Goal: Complete application form: Complete application form

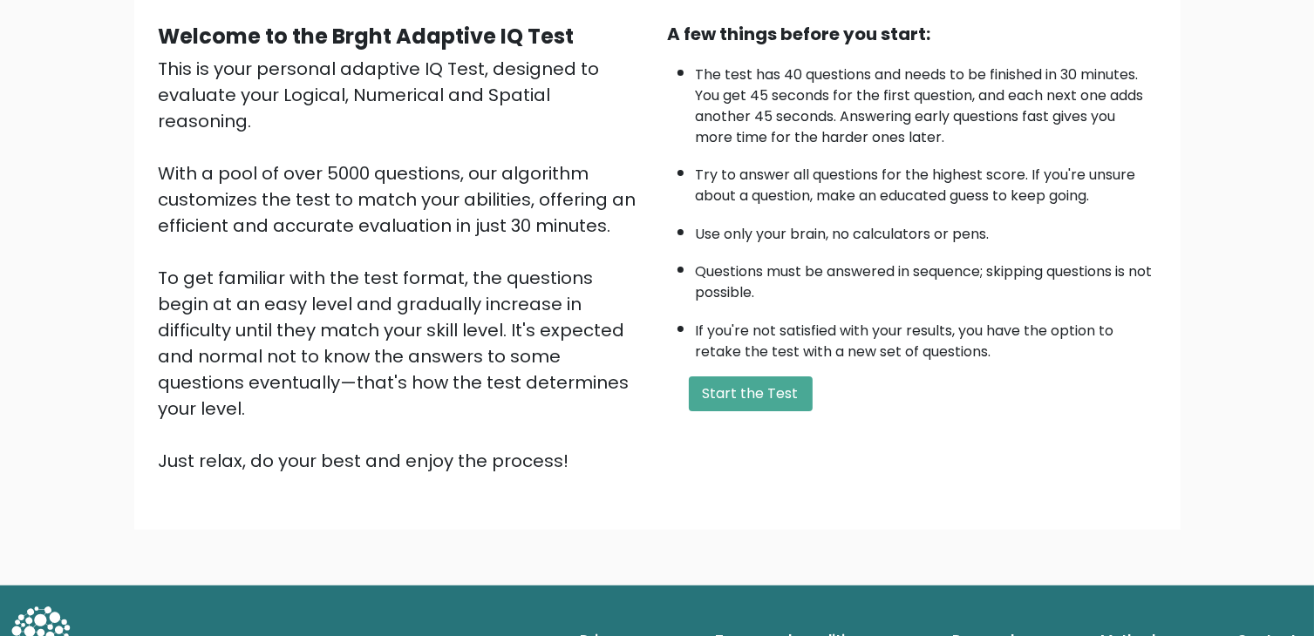
scroll to position [162, 0]
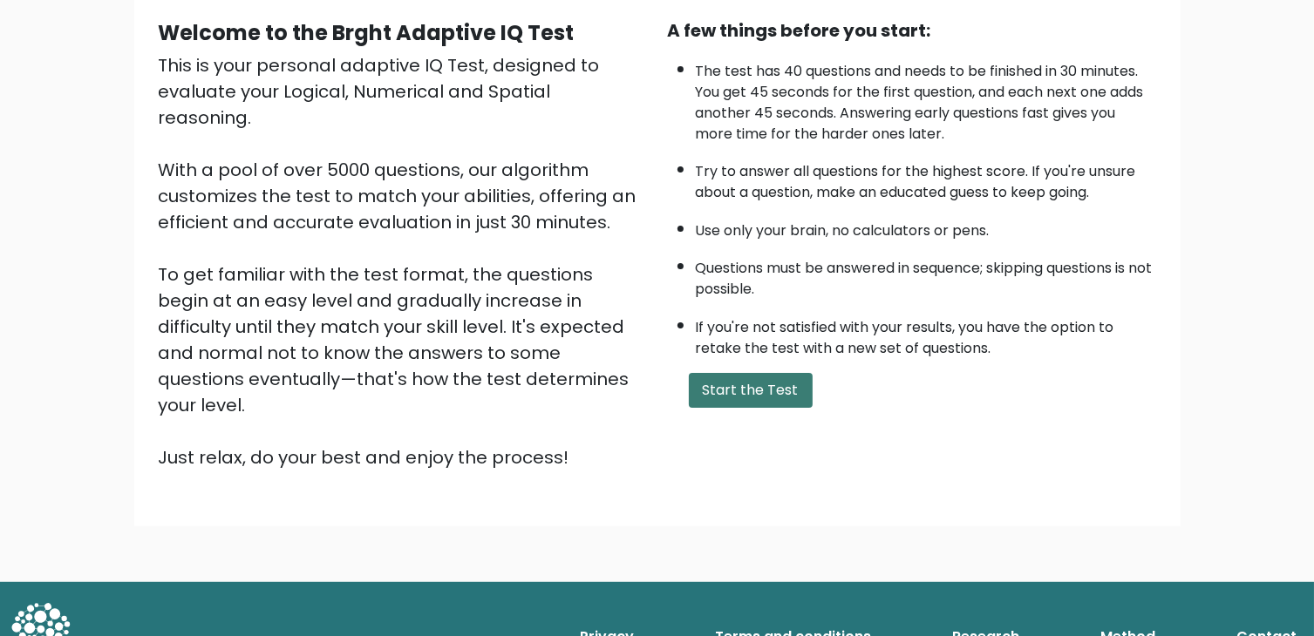
click at [760, 387] on button "Start the Test" at bounding box center [751, 390] width 124 height 35
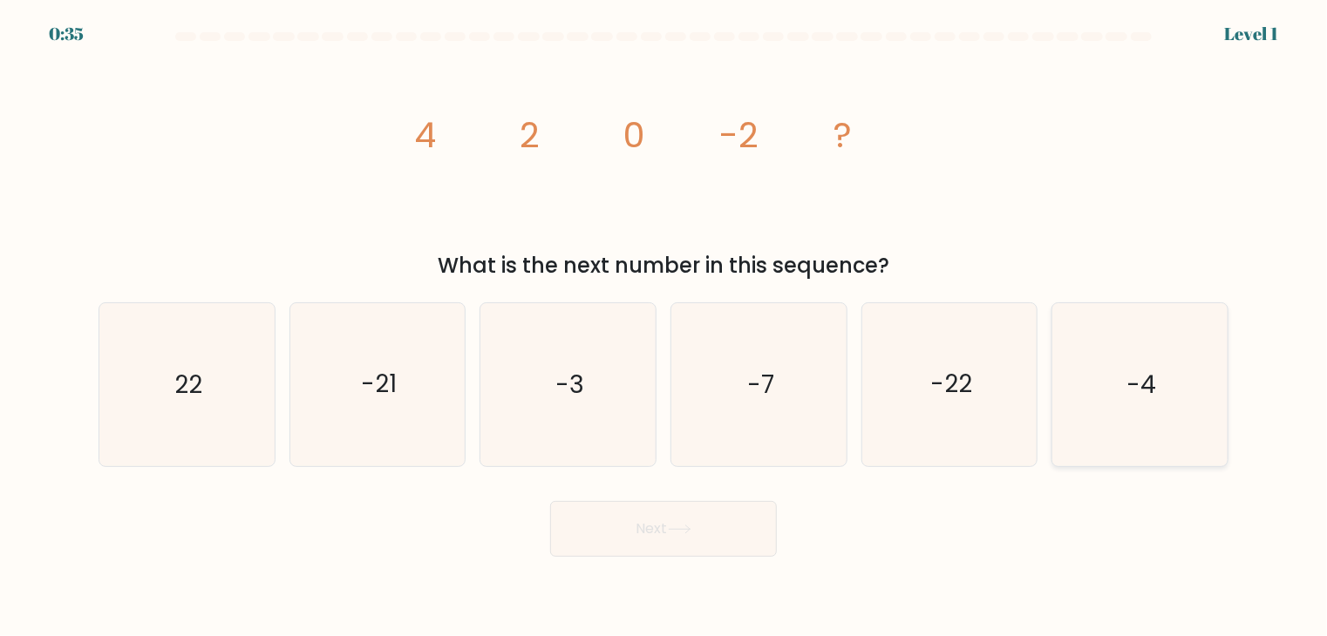
click at [1191, 406] on icon "-4" at bounding box center [1139, 384] width 163 height 163
click at [664, 327] on input "f. -4" at bounding box center [663, 322] width 1 height 9
radio input "true"
click at [672, 518] on button "Next" at bounding box center [663, 529] width 227 height 56
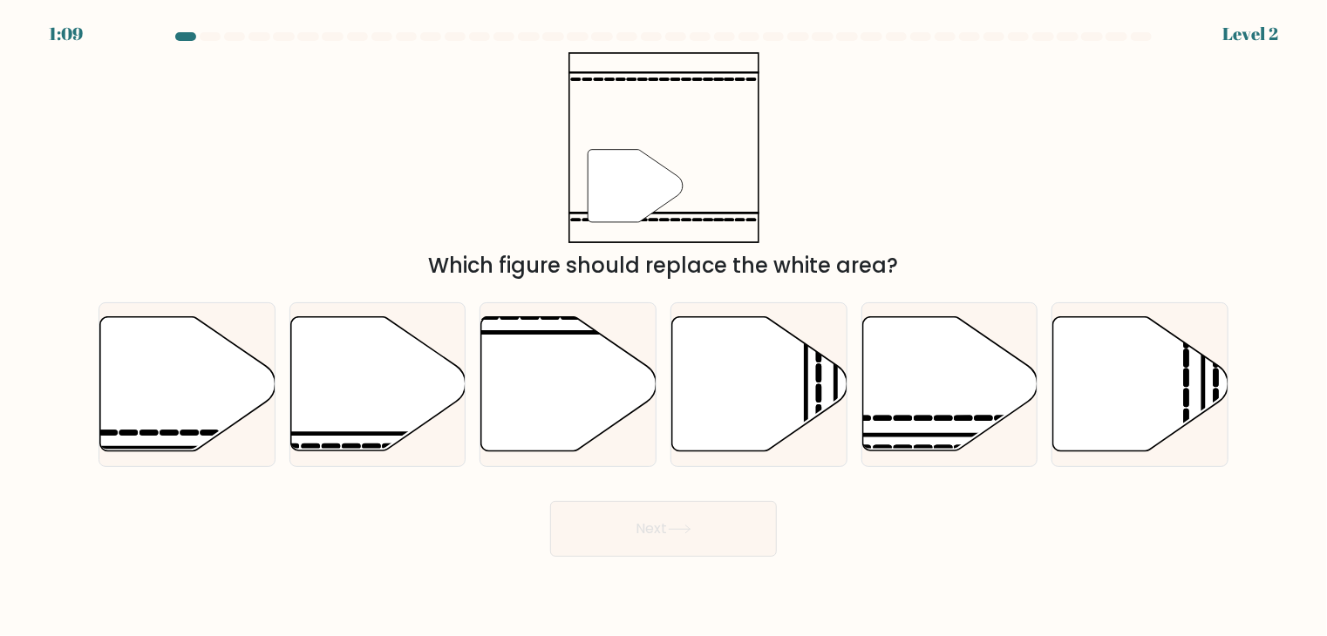
drag, startPoint x: 631, startPoint y: 172, endPoint x: 628, endPoint y: 144, distance: 28.1
click at [628, 144] on icon """ at bounding box center [663, 147] width 191 height 191
click at [398, 404] on icon at bounding box center [377, 384] width 175 height 134
click at [663, 327] on input "b." at bounding box center [663, 322] width 1 height 9
radio input "true"
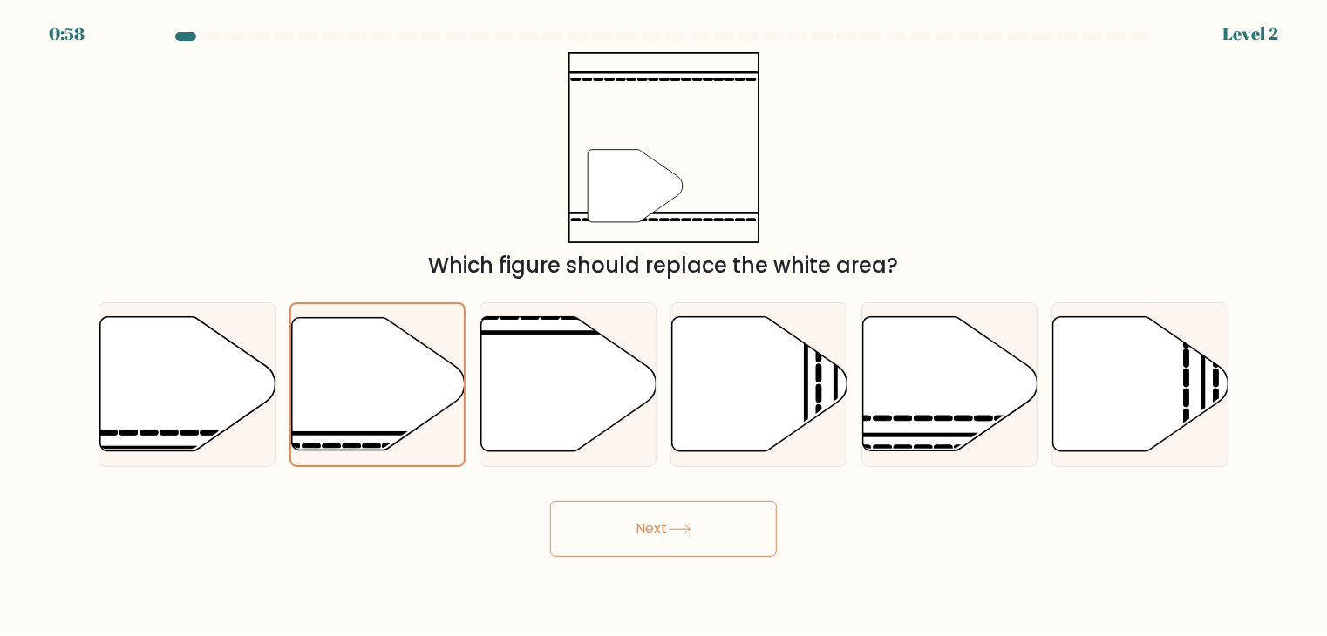
click at [673, 534] on button "Next" at bounding box center [663, 529] width 227 height 56
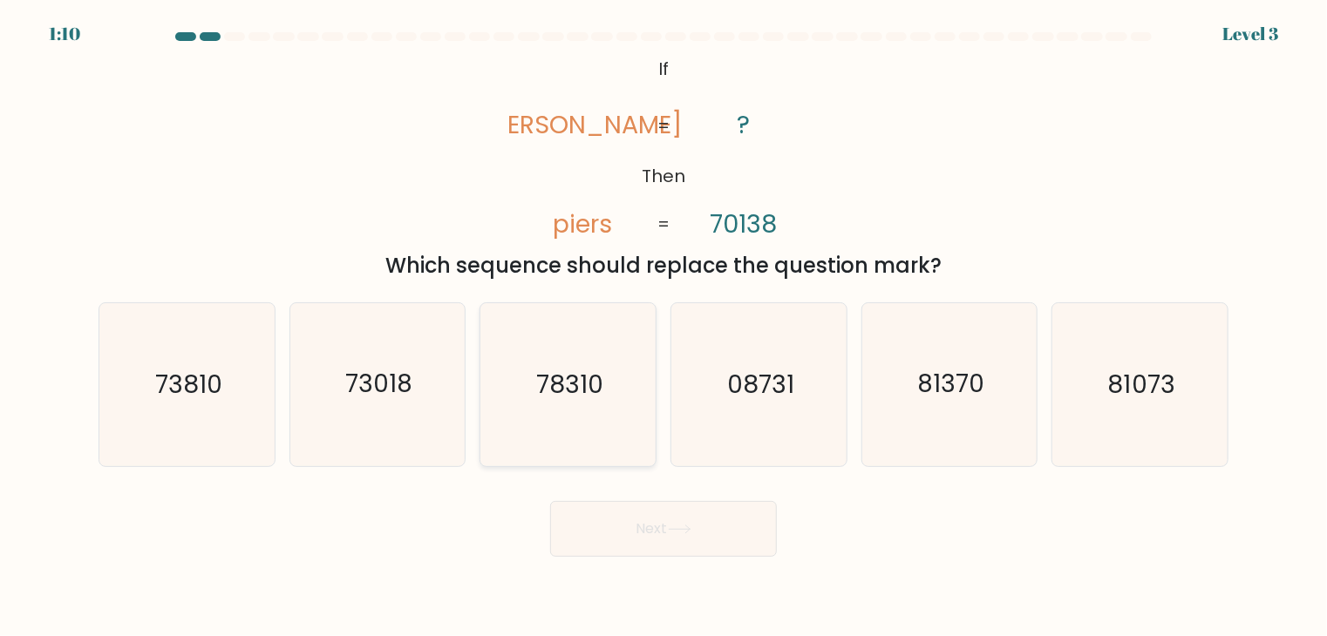
click at [589, 369] on text "78310" at bounding box center [569, 385] width 67 height 34
click at [663, 327] on input "c. 78310" at bounding box center [663, 322] width 1 height 9
radio input "true"
click at [673, 534] on icon at bounding box center [680, 530] width 24 height 10
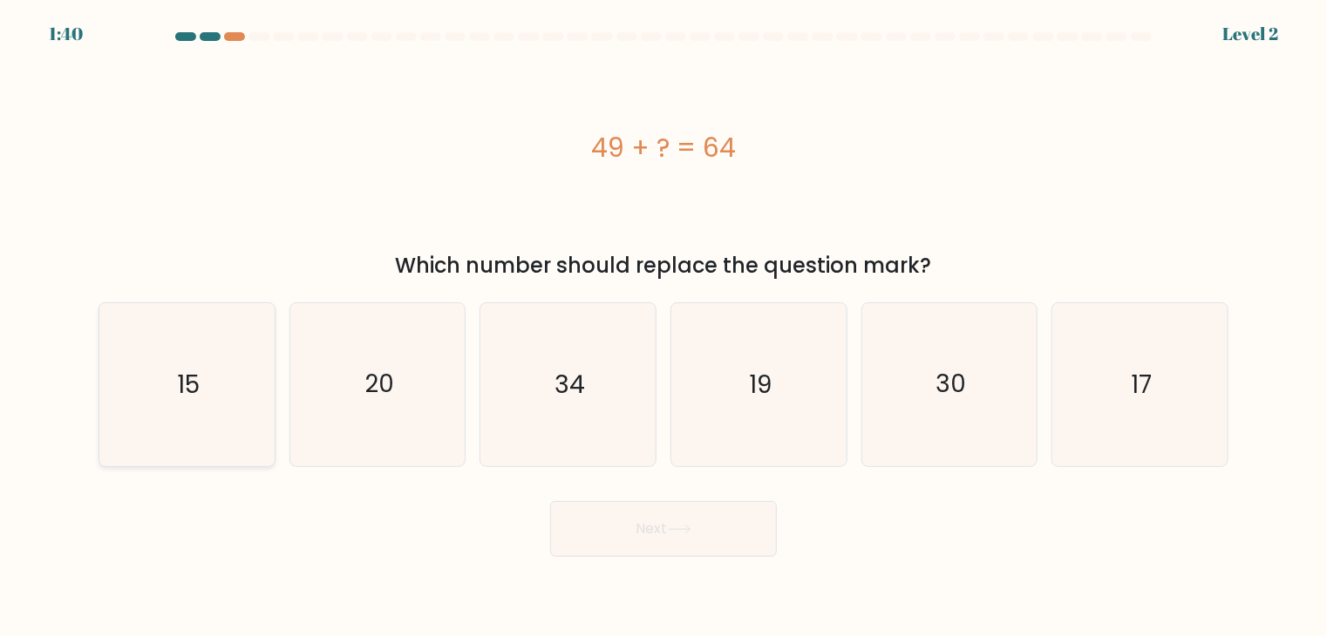
click at [185, 391] on text "15" at bounding box center [188, 385] width 23 height 34
click at [663, 327] on input "a. 15" at bounding box center [663, 322] width 1 height 9
radio input "true"
click at [641, 541] on button "Next" at bounding box center [663, 529] width 227 height 56
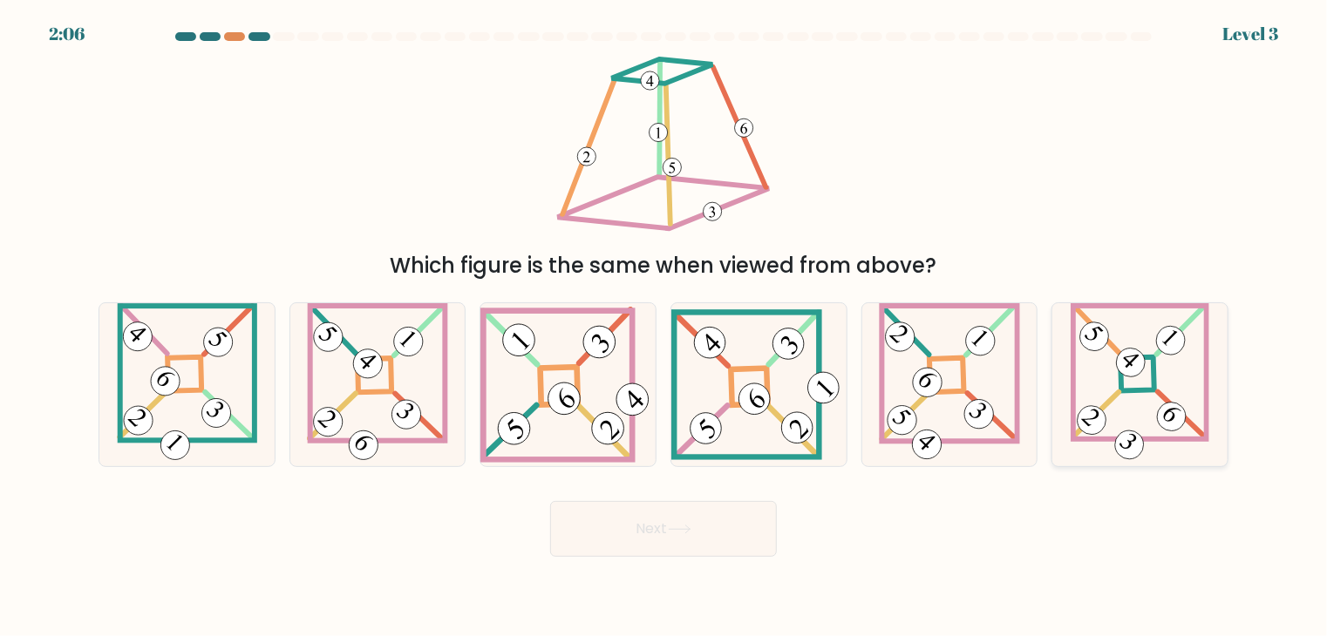
click at [1125, 355] on 857 at bounding box center [1131, 363] width 40 height 40
click at [664, 327] on input "f." at bounding box center [663, 322] width 1 height 9
radio input "true"
click at [647, 539] on button "Next" at bounding box center [663, 529] width 227 height 56
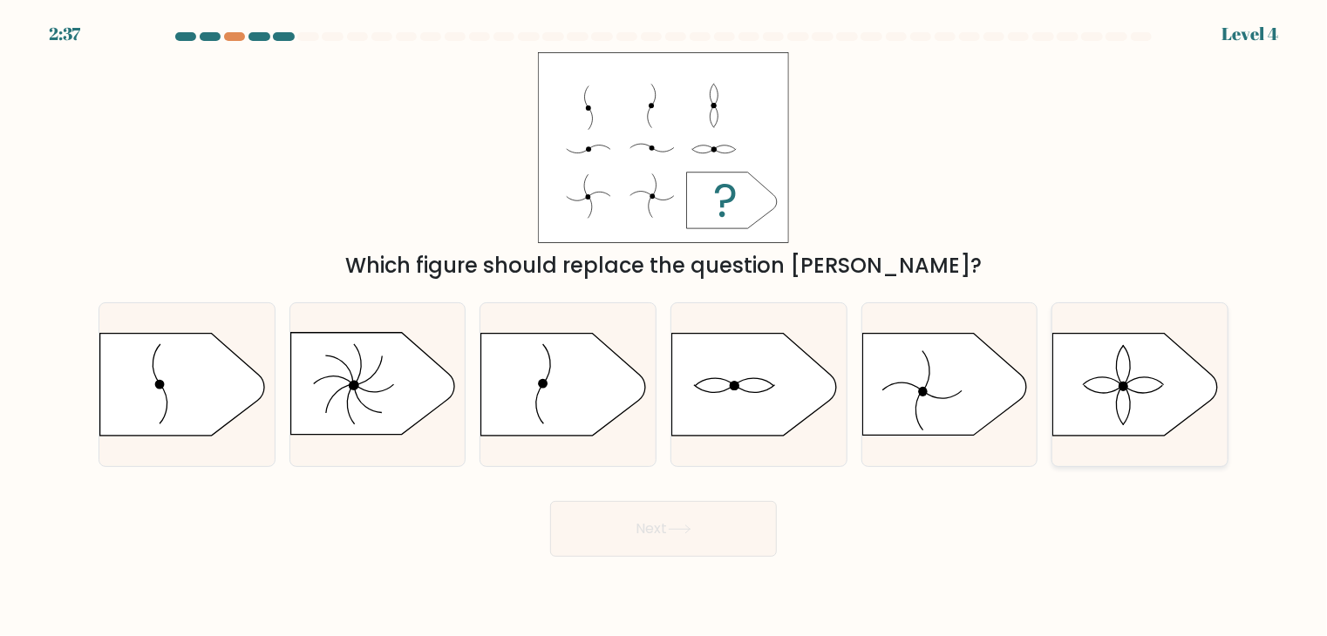
click at [1152, 395] on icon at bounding box center [1135, 385] width 164 height 102
click at [664, 327] on input "f." at bounding box center [663, 322] width 1 height 9
radio input "true"
click at [638, 552] on button "Next" at bounding box center [663, 529] width 227 height 56
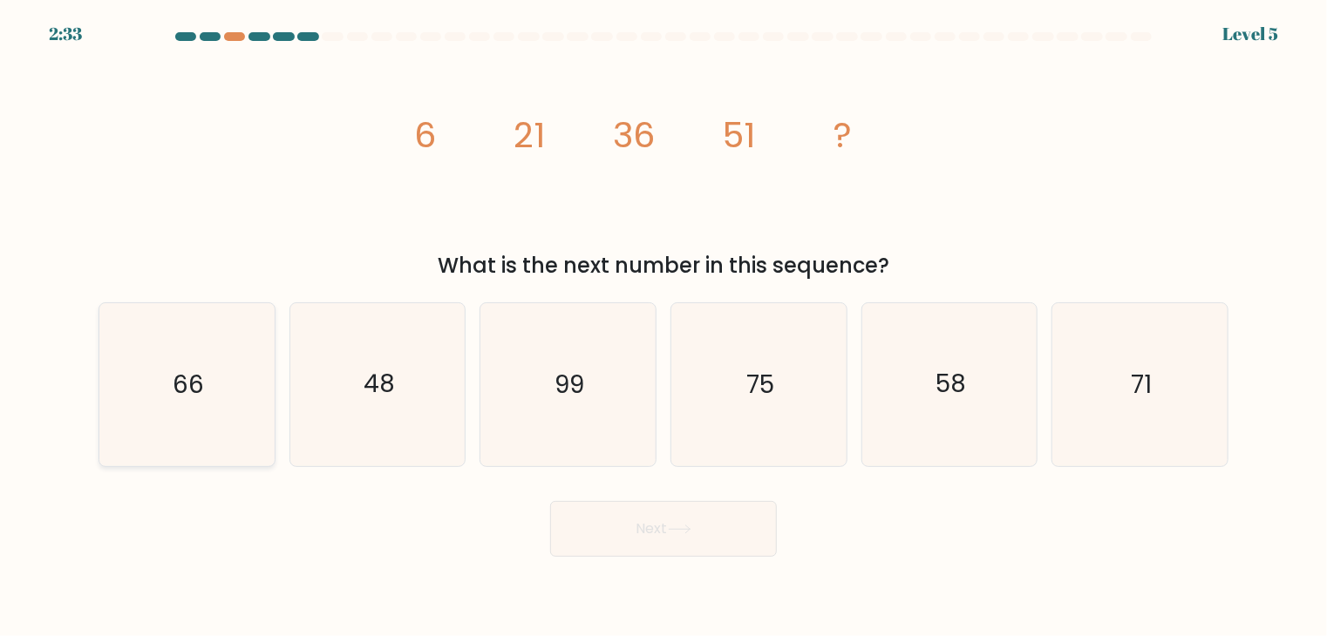
click at [249, 400] on icon "66" at bounding box center [186, 384] width 163 height 163
click at [663, 327] on input "a. 66" at bounding box center [663, 322] width 1 height 9
radio input "true"
click at [653, 530] on button "Next" at bounding box center [663, 529] width 227 height 56
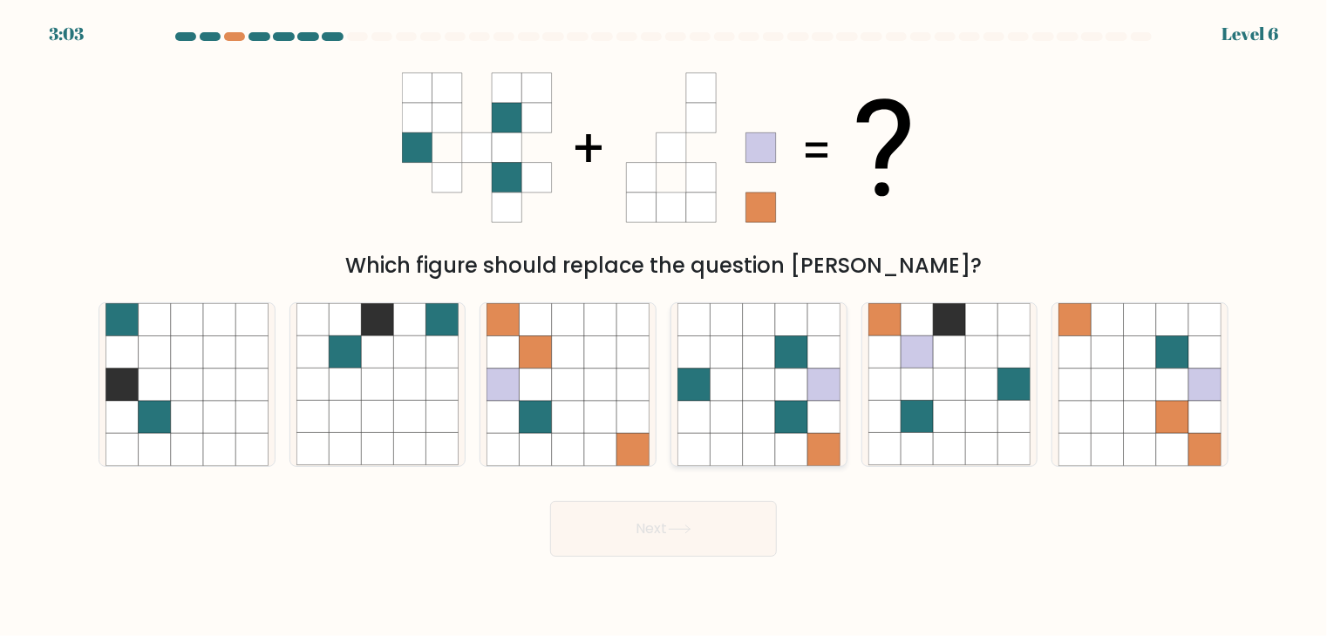
click at [799, 426] on icon at bounding box center [791, 417] width 32 height 32
click at [664, 327] on input "d." at bounding box center [663, 322] width 1 height 9
radio input "true"
click at [703, 516] on button "Next" at bounding box center [663, 529] width 227 height 56
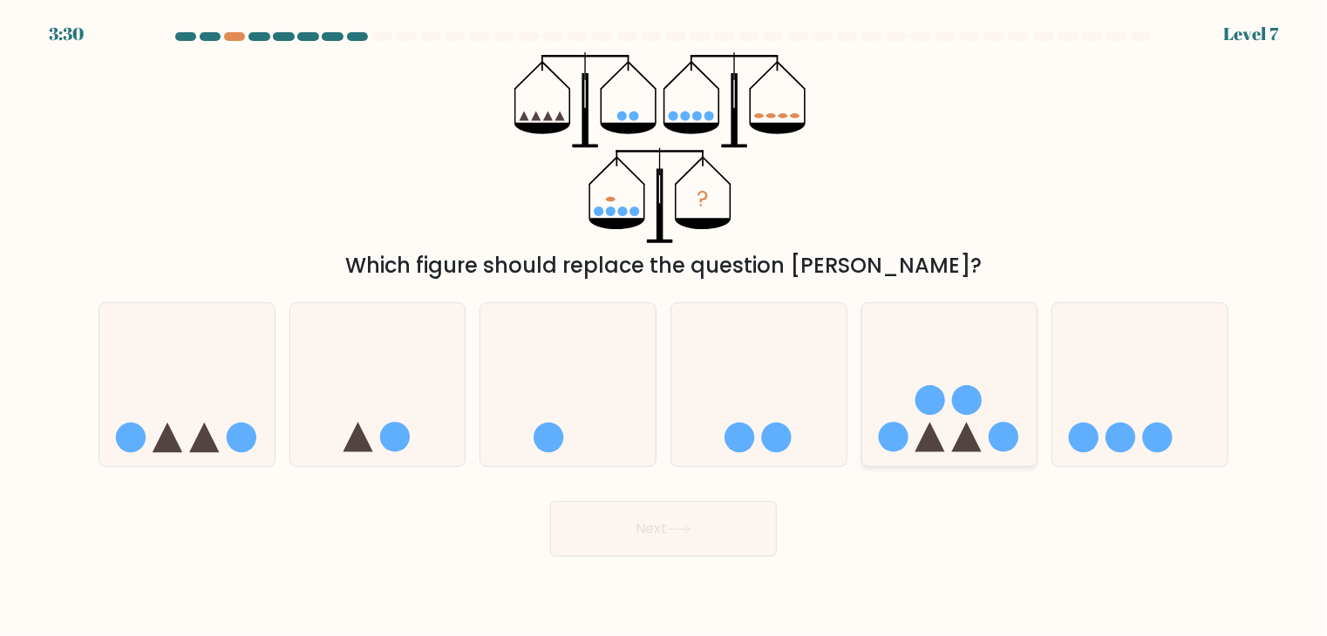
click at [955, 430] on icon at bounding box center [949, 384] width 175 height 145
click at [664, 327] on input "e." at bounding box center [663, 322] width 1 height 9
radio input "true"
click at [646, 542] on button "Next" at bounding box center [663, 529] width 227 height 56
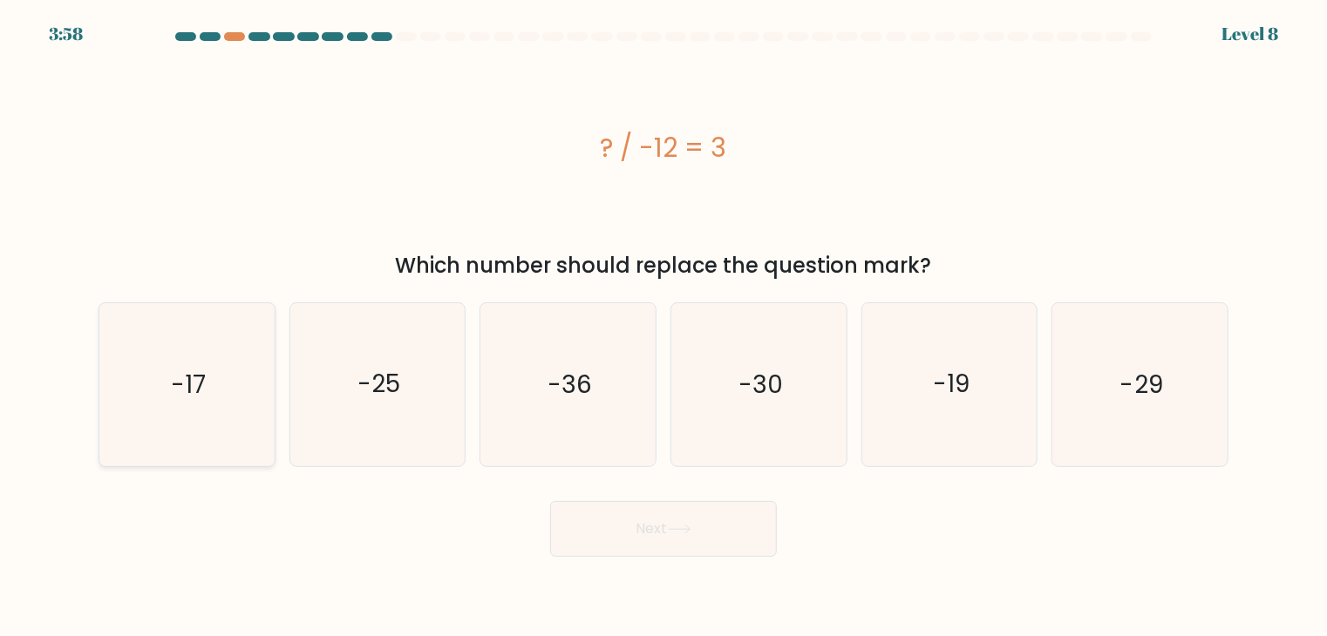
click at [161, 397] on icon "-17" at bounding box center [186, 384] width 163 height 163
click at [663, 327] on input "a. -17" at bounding box center [663, 322] width 1 height 9
radio input "true"
click at [726, 538] on button "Next" at bounding box center [663, 529] width 227 height 56
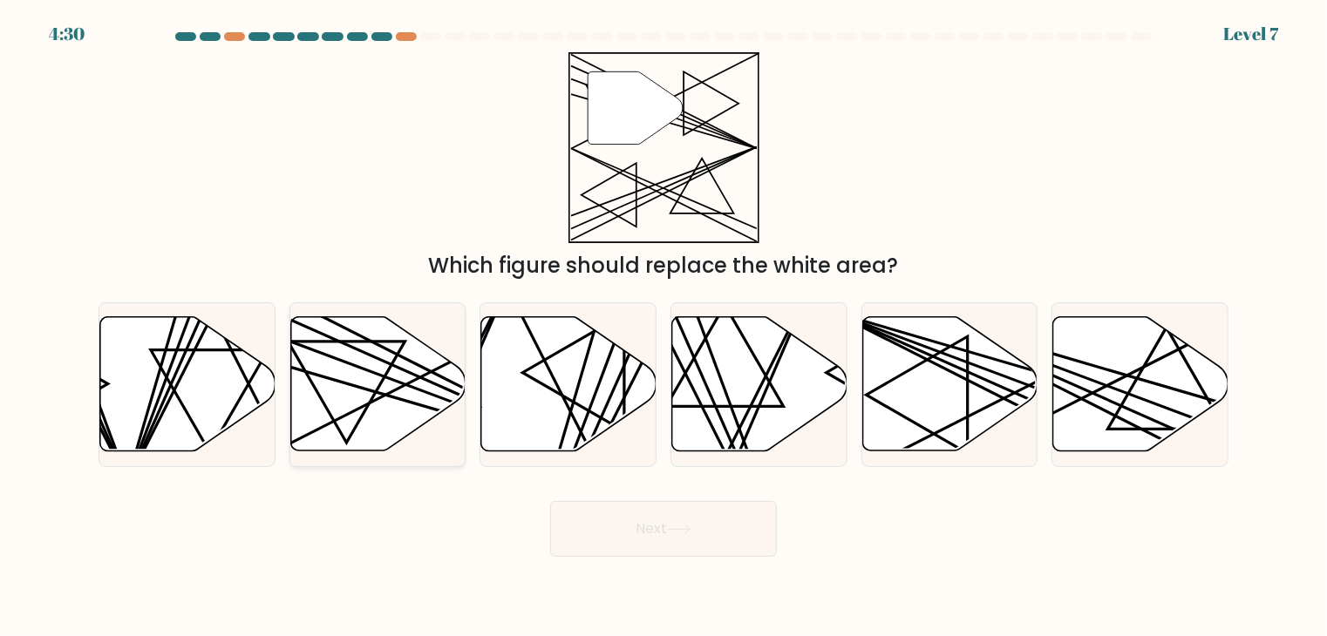
click at [349, 339] on icon at bounding box center [377, 384] width 175 height 134
click at [663, 327] on input "b." at bounding box center [663, 322] width 1 height 9
radio input "true"
click at [673, 523] on button "Next" at bounding box center [663, 529] width 227 height 56
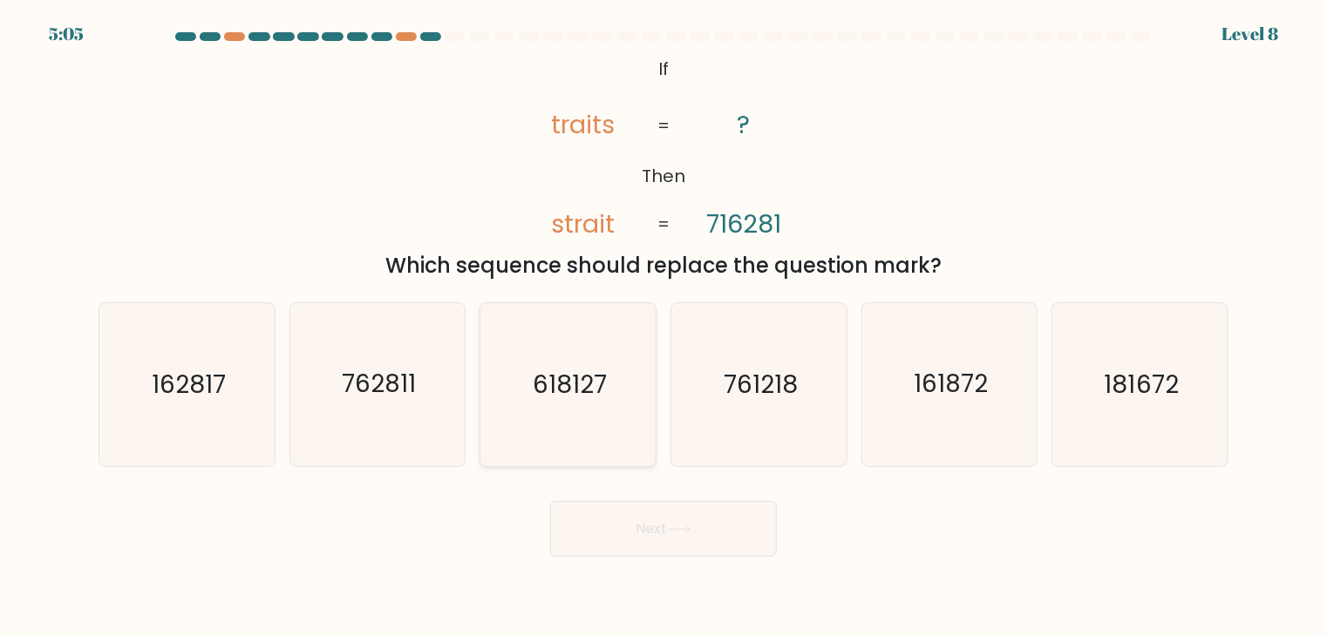
click at [574, 407] on icon "618127" at bounding box center [567, 384] width 163 height 163
click at [663, 327] on input "c. 618127" at bounding box center [663, 322] width 1 height 9
radio input "true"
click at [646, 515] on button "Next" at bounding box center [663, 529] width 227 height 56
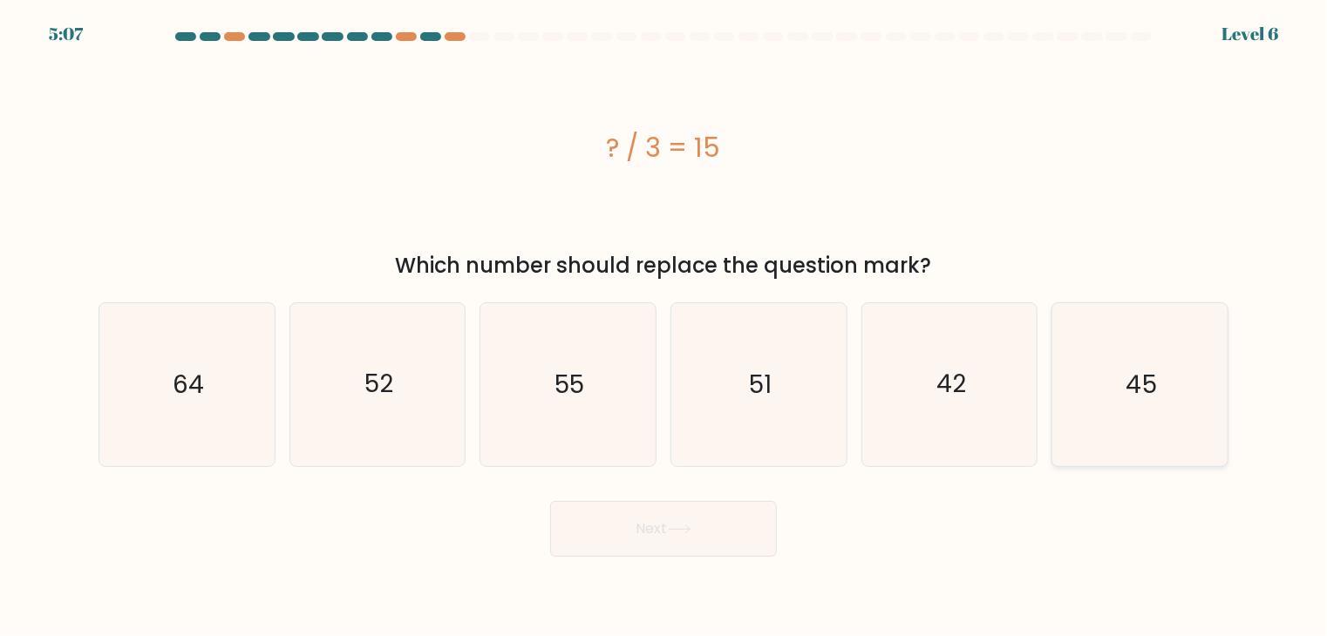
click at [1158, 411] on icon "45" at bounding box center [1139, 384] width 163 height 163
click at [664, 327] on input "f. 45" at bounding box center [663, 322] width 1 height 9
radio input "true"
click at [684, 523] on button "Next" at bounding box center [663, 529] width 227 height 56
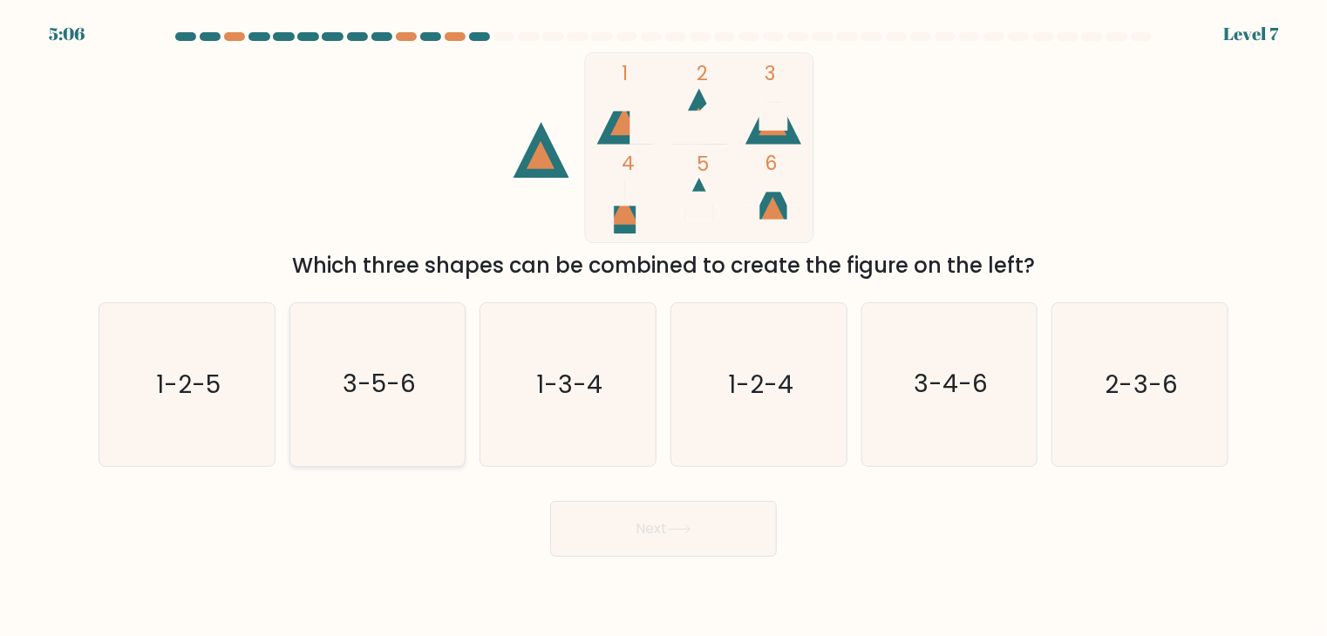
click at [442, 391] on icon "3-5-6" at bounding box center [377, 384] width 163 height 163
click at [663, 327] on input "b. 3-5-6" at bounding box center [663, 322] width 1 height 9
radio input "true"
click at [554, 522] on button "Next" at bounding box center [663, 529] width 227 height 56
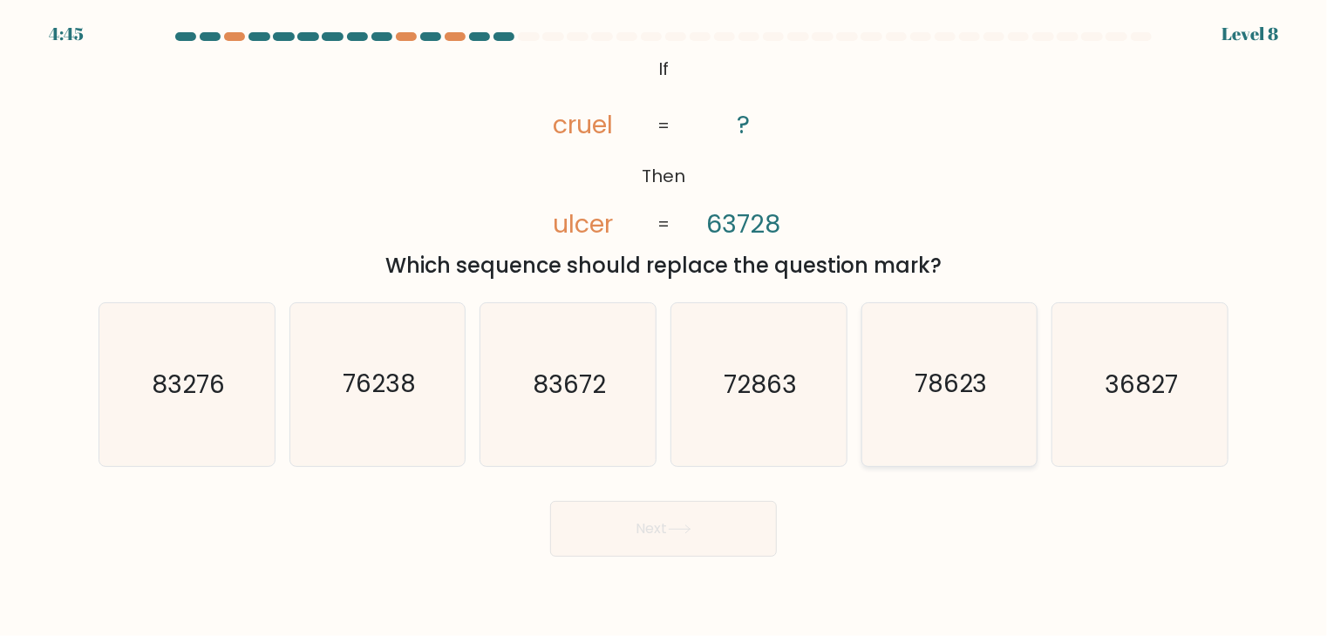
click at [965, 419] on icon "78623" at bounding box center [949, 384] width 163 height 163
click at [664, 327] on input "e. 78623" at bounding box center [663, 322] width 1 height 9
radio input "true"
click at [690, 534] on button "Next" at bounding box center [663, 529] width 227 height 56
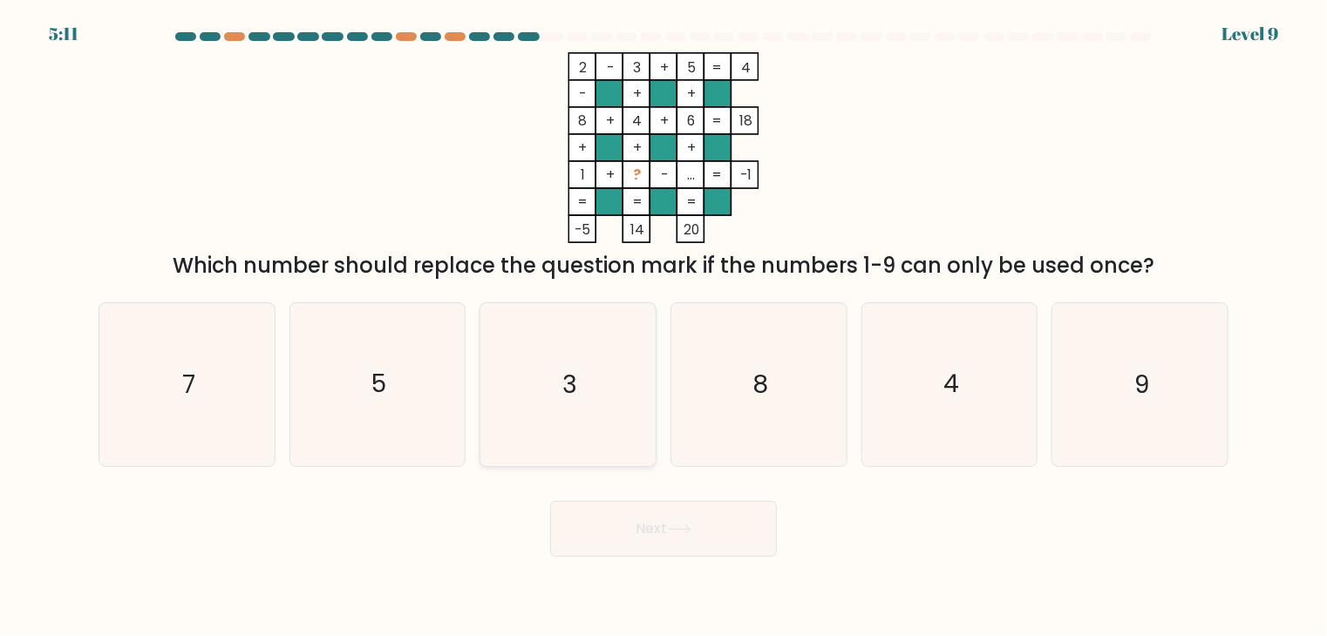
click at [552, 395] on icon "3" at bounding box center [567, 384] width 163 height 163
click at [663, 327] on input "c. 3" at bounding box center [663, 322] width 1 height 9
radio input "true"
click at [600, 521] on button "Next" at bounding box center [663, 529] width 227 height 56
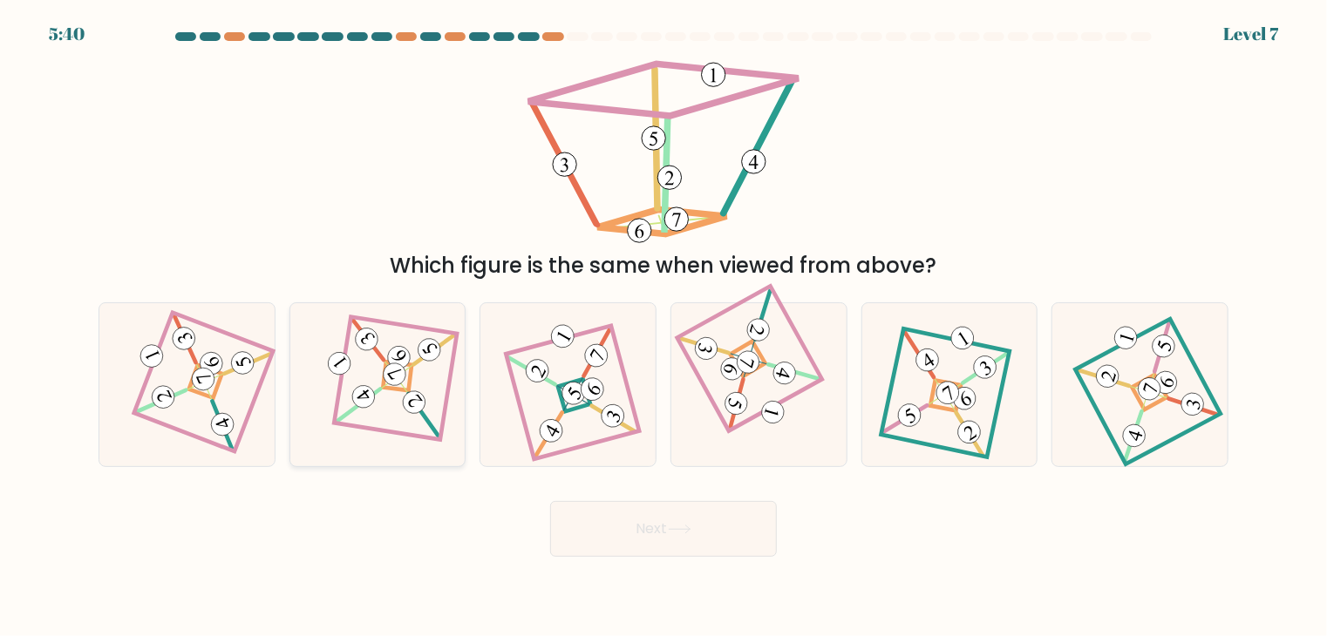
click at [397, 399] on icon at bounding box center [378, 385] width 112 height 130
click at [663, 327] on input "b." at bounding box center [663, 322] width 1 height 9
radio input "true"
click at [611, 527] on button "Next" at bounding box center [663, 529] width 227 height 56
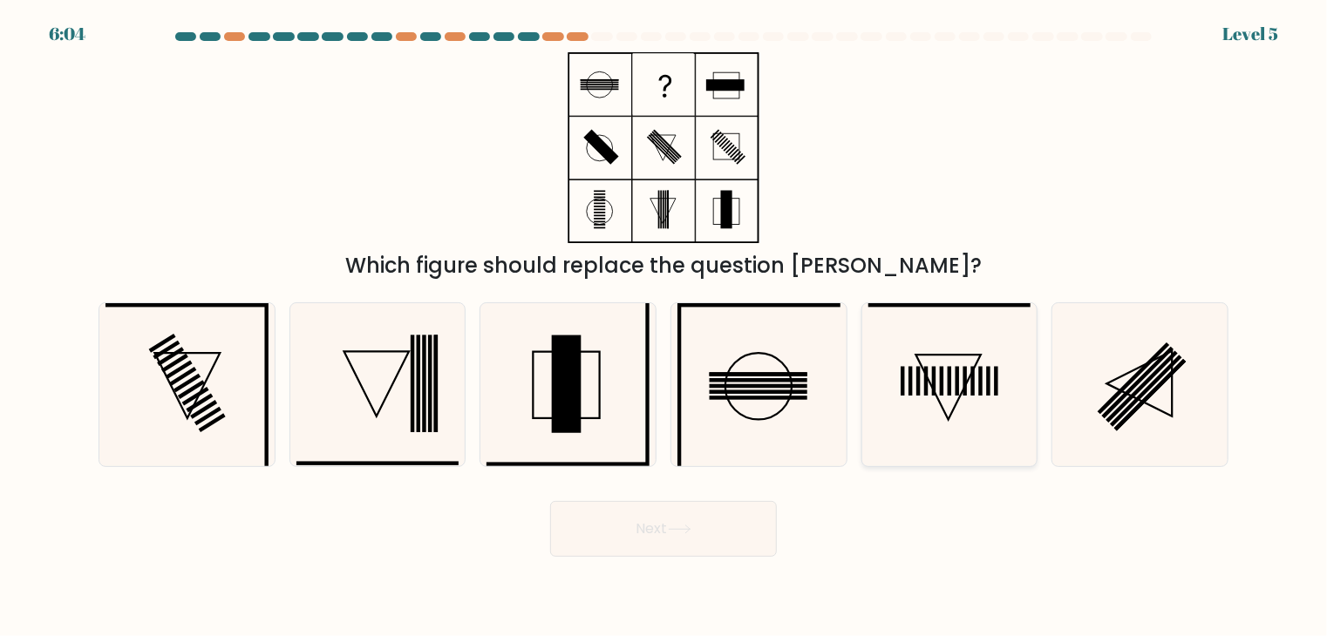
click at [928, 376] on rect at bounding box center [925, 382] width 3 height 30
click at [664, 327] on input "e." at bounding box center [663, 322] width 1 height 9
radio input "true"
click at [668, 534] on button "Next" at bounding box center [663, 529] width 227 height 56
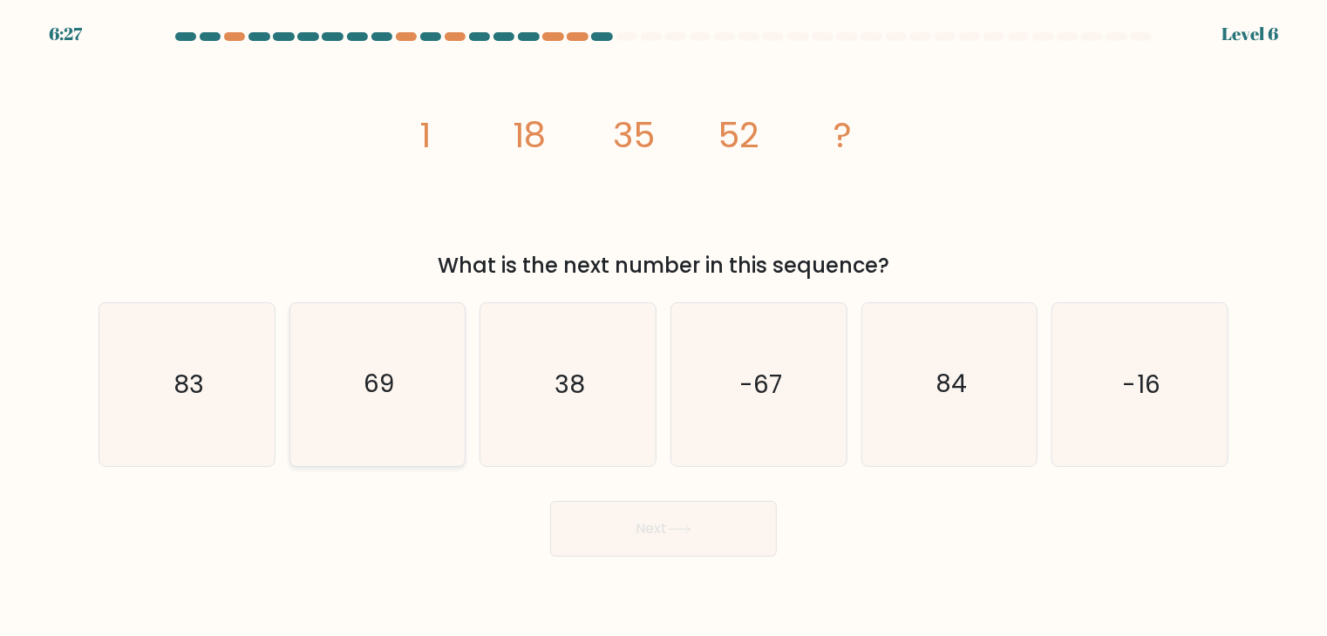
click at [366, 406] on icon "69" at bounding box center [377, 384] width 163 height 163
click at [663, 327] on input "b. 69" at bounding box center [663, 322] width 1 height 9
radio input "true"
click at [656, 501] on button "Next" at bounding box center [663, 529] width 227 height 56
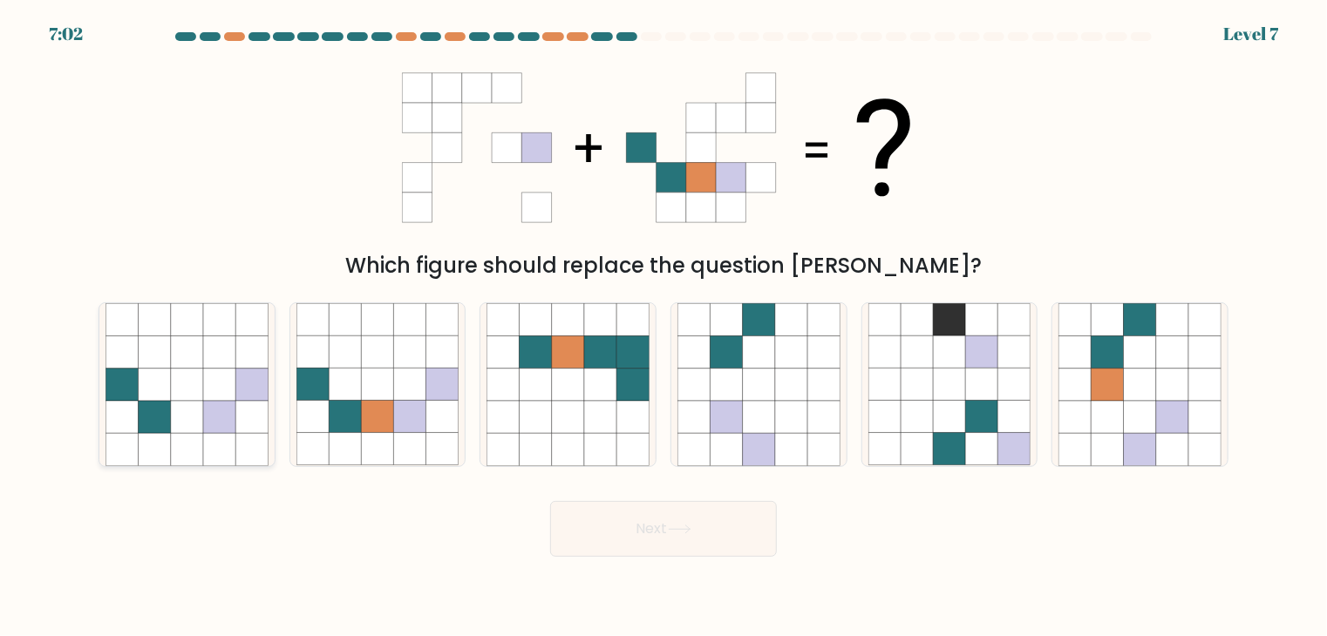
click at [153, 425] on icon at bounding box center [155, 417] width 32 height 32
click at [663, 327] on input "a." at bounding box center [663, 322] width 1 height 9
radio input "true"
click at [753, 532] on button "Next" at bounding box center [663, 529] width 227 height 56
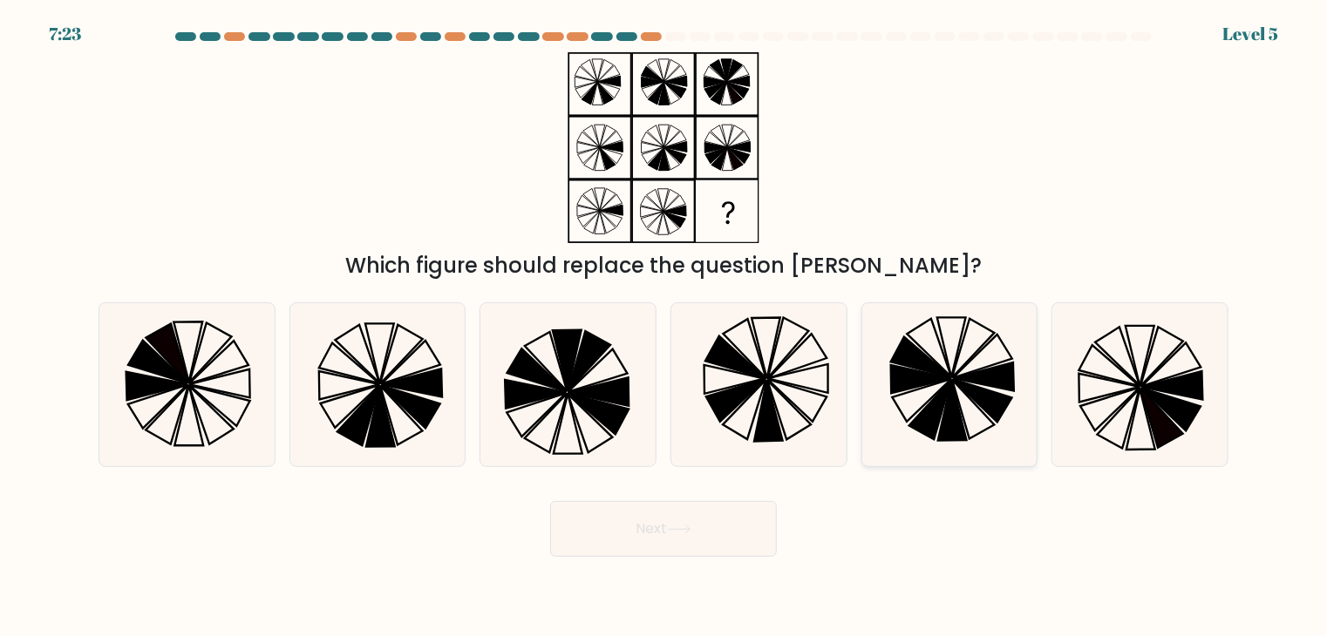
click at [1009, 368] on icon at bounding box center [983, 377] width 61 height 29
click at [664, 327] on input "e." at bounding box center [663, 322] width 1 height 9
radio input "true"
click at [1098, 364] on icon at bounding box center [1139, 384] width 163 height 163
click at [664, 327] on input "f." at bounding box center [663, 322] width 1 height 9
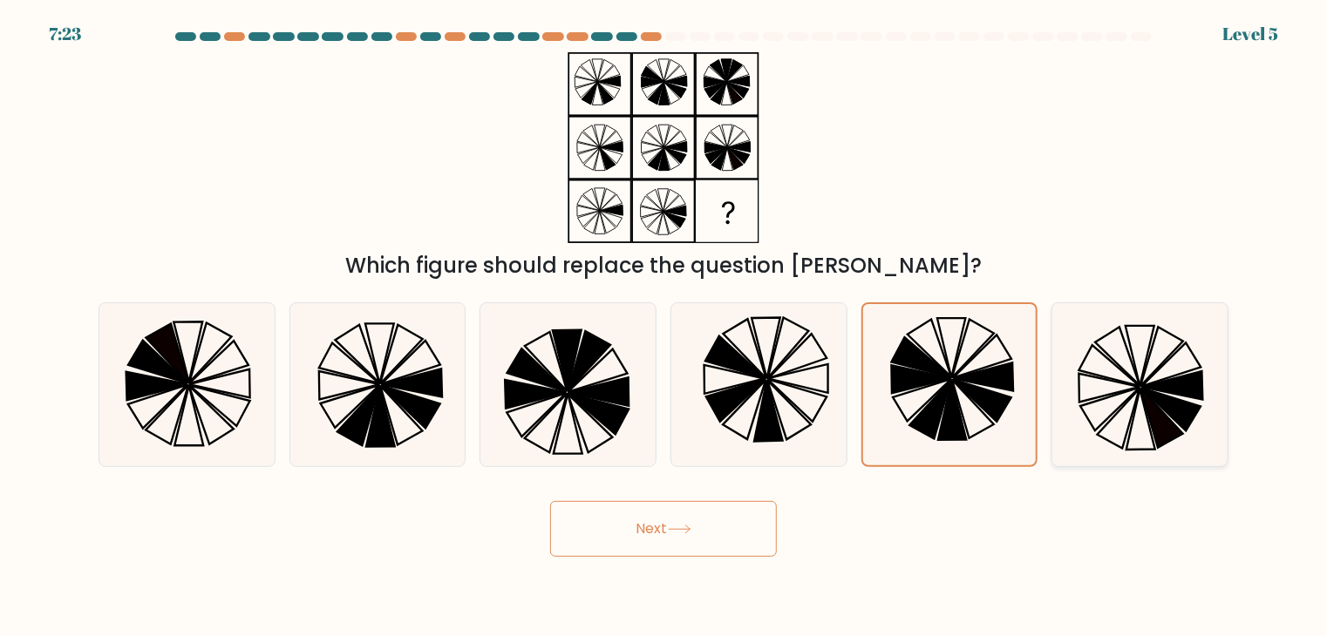
radio input "true"
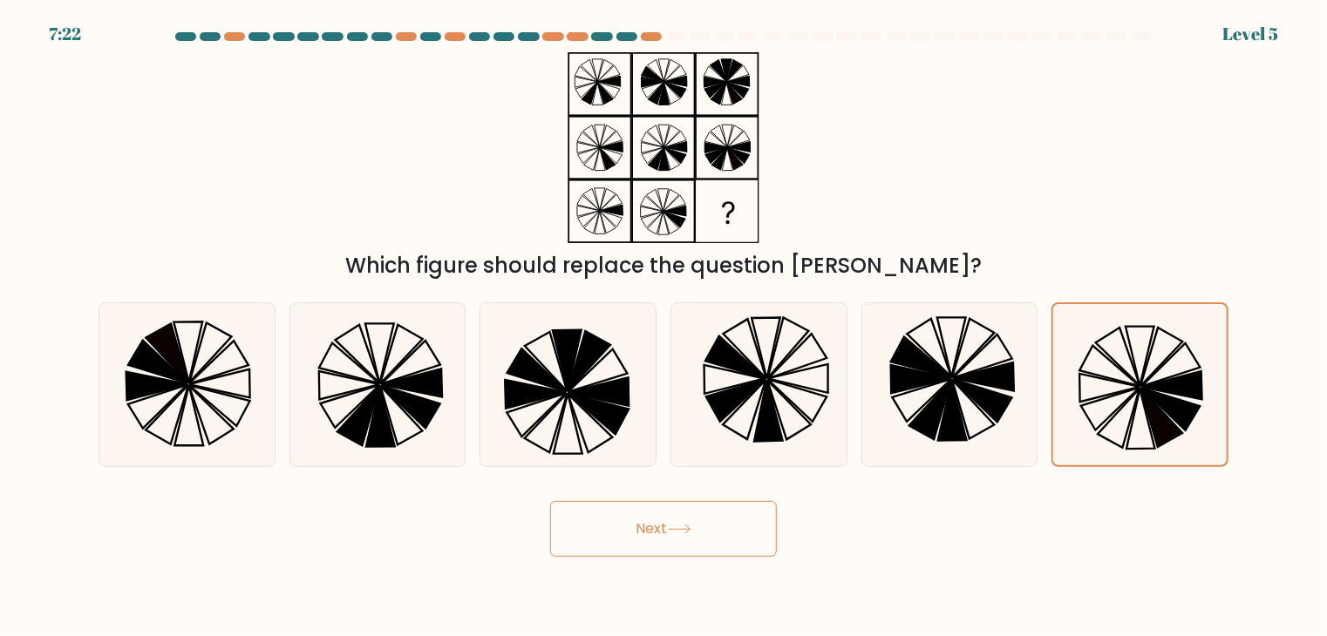
click at [700, 548] on button "Next" at bounding box center [663, 529] width 227 height 56
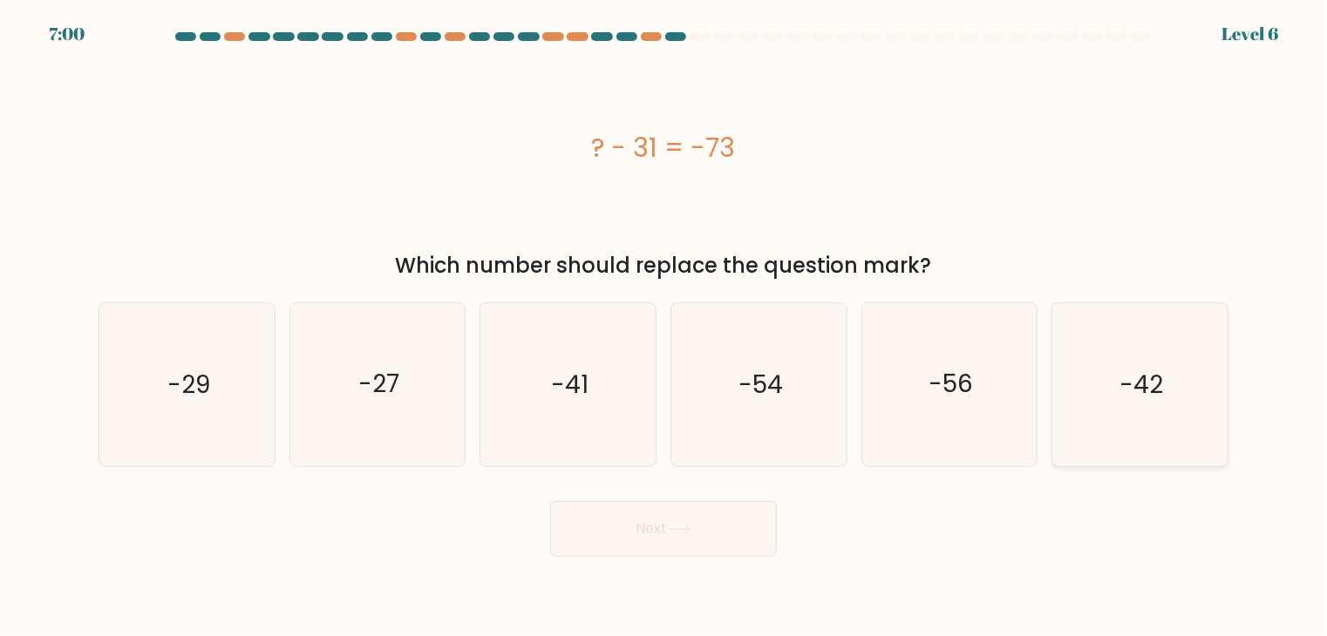
click at [1186, 390] on icon "-42" at bounding box center [1139, 384] width 163 height 163
click at [664, 327] on input "f. -42" at bounding box center [663, 322] width 1 height 9
radio input "true"
click at [645, 516] on button "Next" at bounding box center [663, 529] width 227 height 56
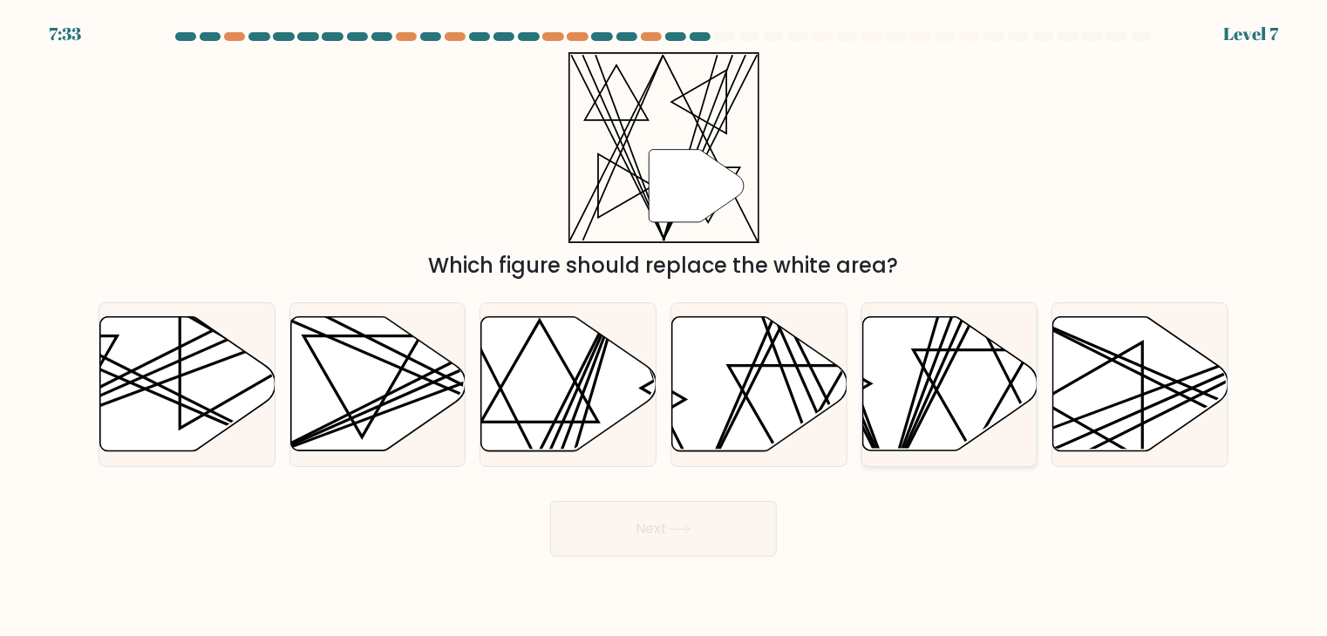
click at [980, 394] on icon at bounding box center [949, 384] width 175 height 134
click at [664, 327] on input "e." at bounding box center [663, 322] width 1 height 9
radio input "true"
click at [607, 503] on button "Next" at bounding box center [663, 529] width 227 height 56
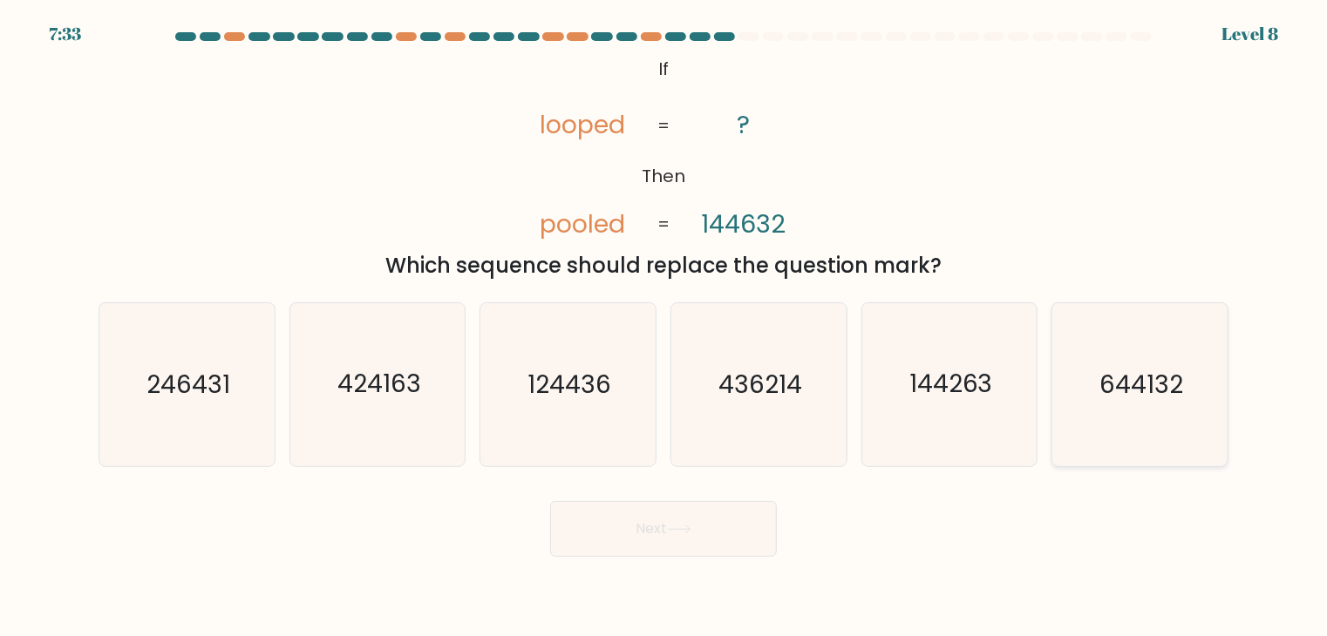
click at [1125, 400] on text "644132" at bounding box center [1141, 385] width 84 height 34
click at [664, 327] on input "f. 644132" at bounding box center [663, 322] width 1 height 9
radio input "true"
click at [629, 518] on button "Next" at bounding box center [663, 529] width 227 height 56
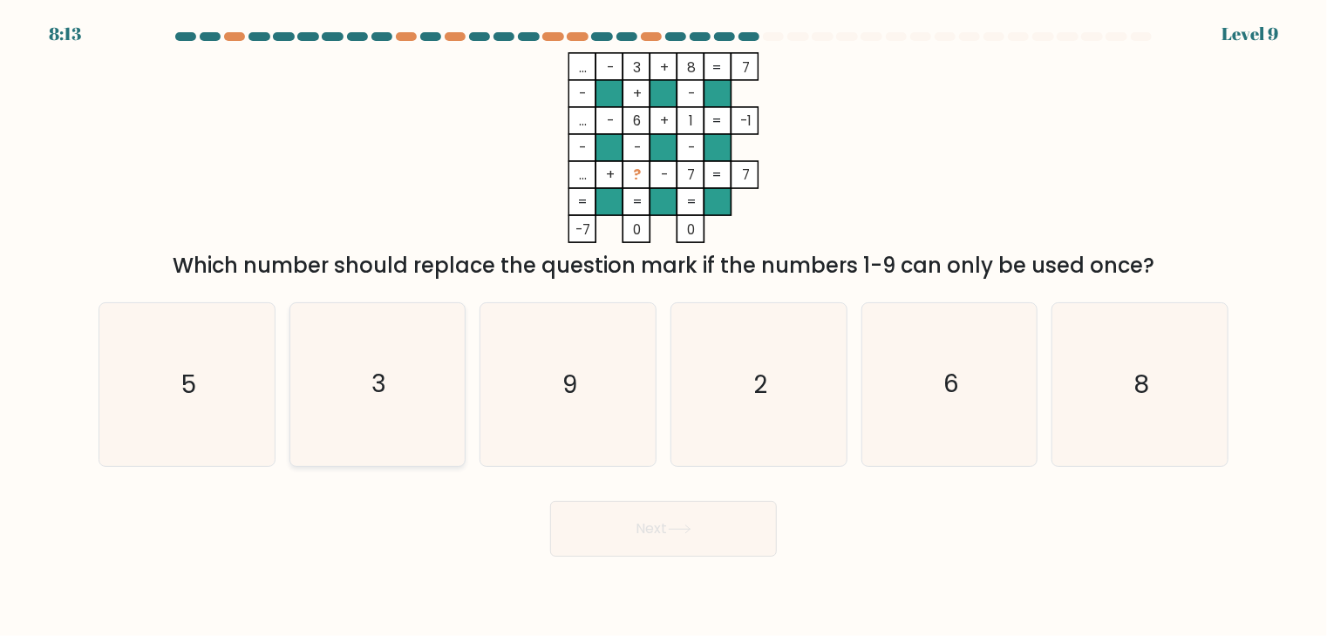
click at [410, 379] on icon "3" at bounding box center [377, 384] width 163 height 163
click at [663, 327] on input "b. 3" at bounding box center [663, 322] width 1 height 9
radio input "true"
click at [625, 531] on button "Next" at bounding box center [663, 529] width 227 height 56
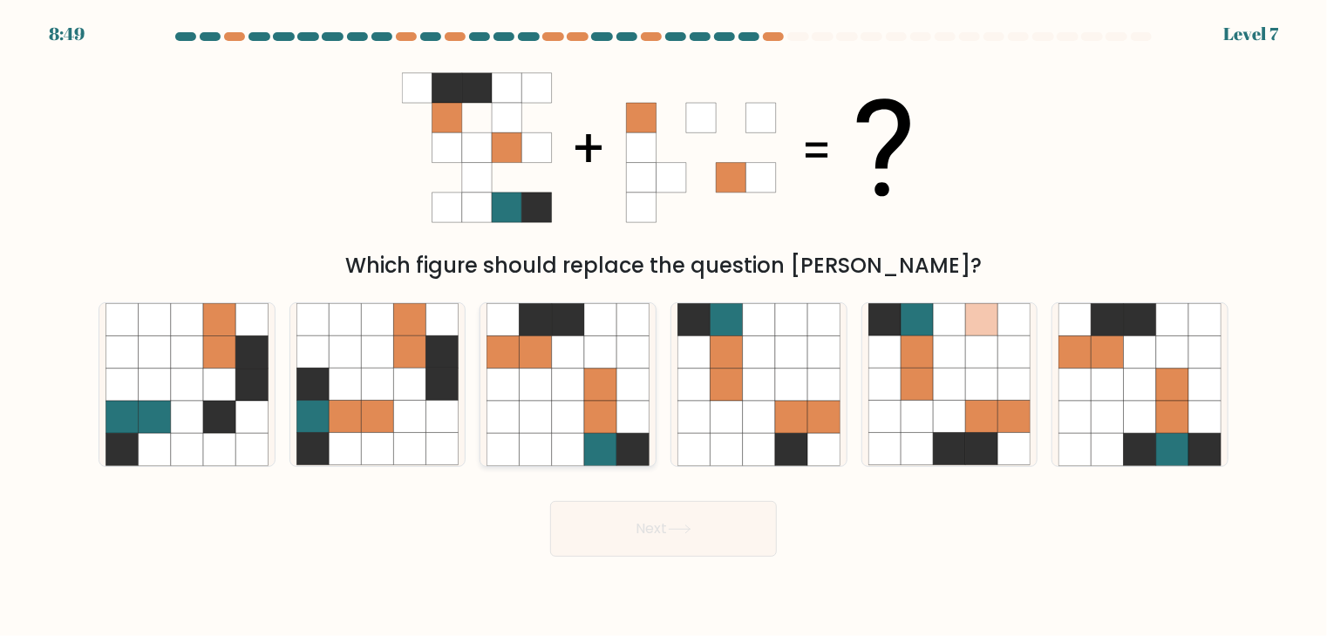
click at [533, 342] on icon at bounding box center [536, 352] width 32 height 32
click at [663, 327] on input "c." at bounding box center [663, 322] width 1 height 9
radio input "true"
click at [652, 520] on button "Next" at bounding box center [663, 529] width 227 height 56
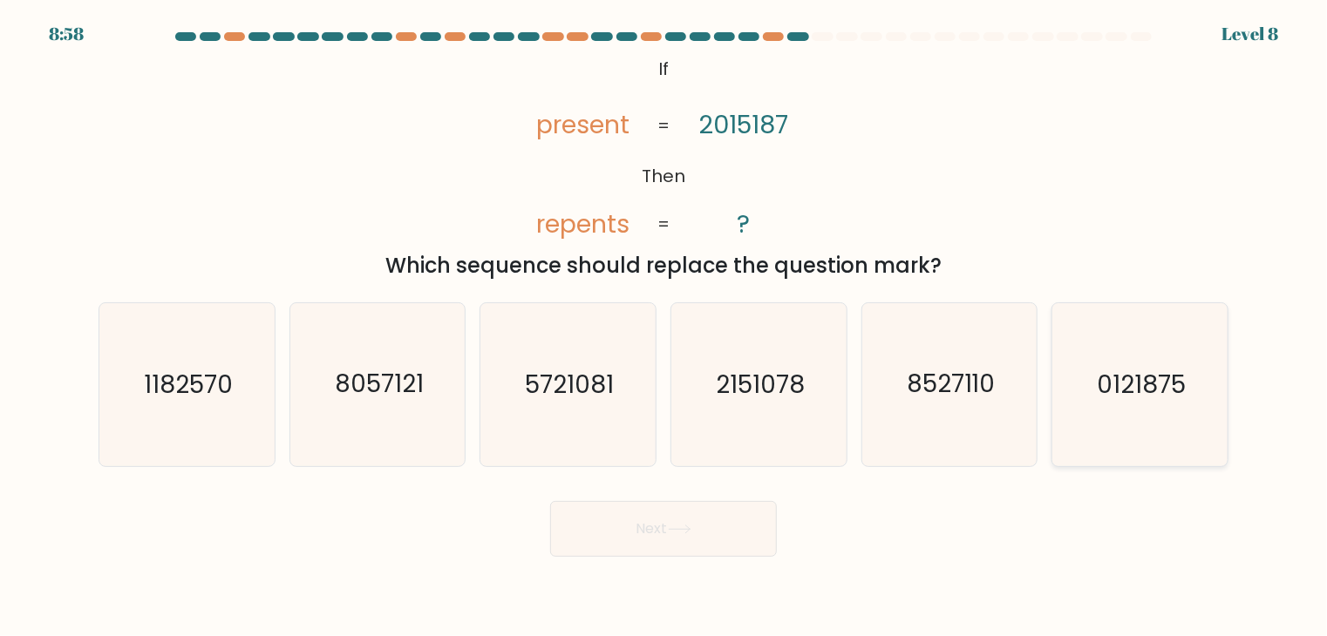
click at [1179, 411] on icon "0121875" at bounding box center [1139, 384] width 163 height 163
click at [664, 327] on input "f. 0121875" at bounding box center [663, 322] width 1 height 9
radio input "true"
click at [718, 528] on button "Next" at bounding box center [663, 529] width 227 height 56
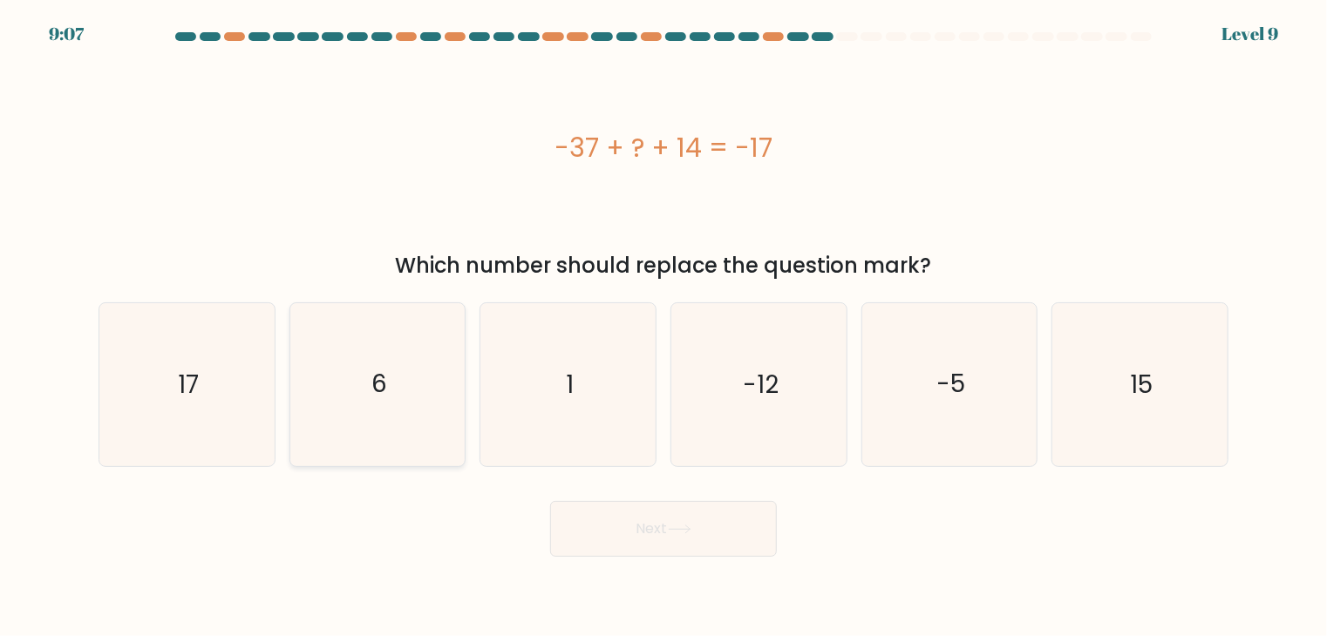
click at [359, 358] on icon "6" at bounding box center [377, 384] width 163 height 163
click at [663, 327] on input "b. 6" at bounding box center [663, 322] width 1 height 9
radio input "true"
click at [638, 542] on button "Next" at bounding box center [663, 529] width 227 height 56
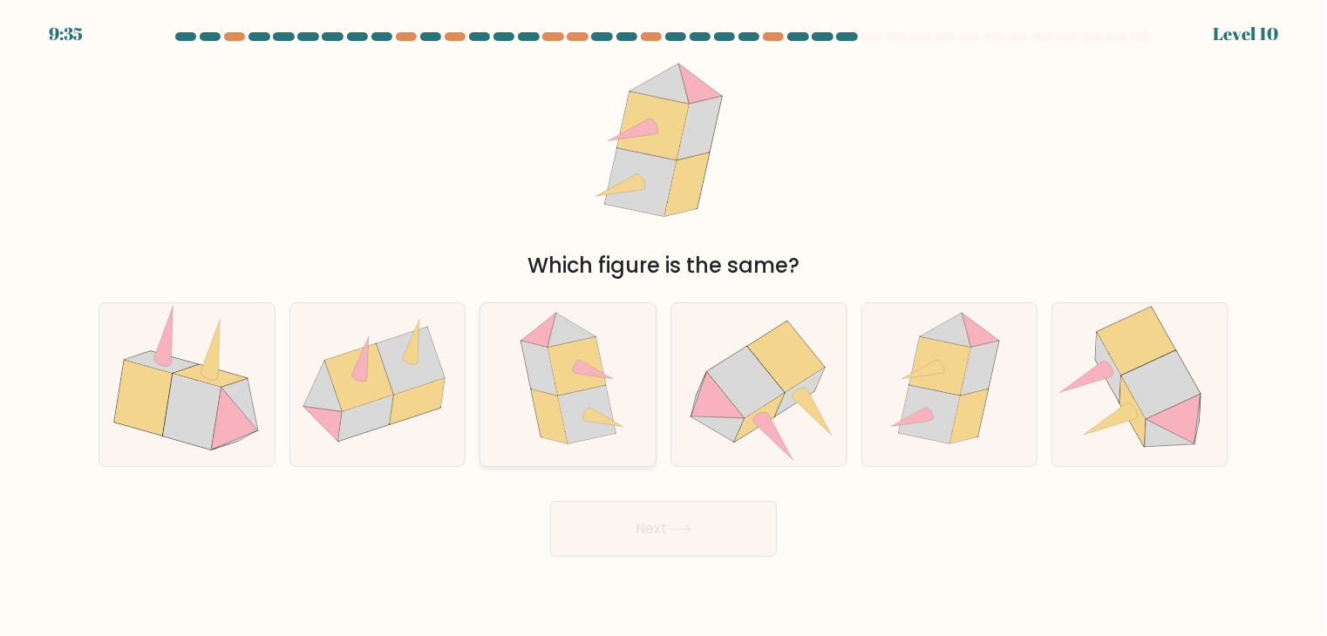
click at [591, 366] on icon at bounding box center [576, 366] width 58 height 58
click at [663, 327] on input "c." at bounding box center [663, 322] width 1 height 9
radio input "true"
click at [774, 420] on icon at bounding box center [758, 385] width 175 height 160
click at [664, 327] on input "d." at bounding box center [663, 322] width 1 height 9
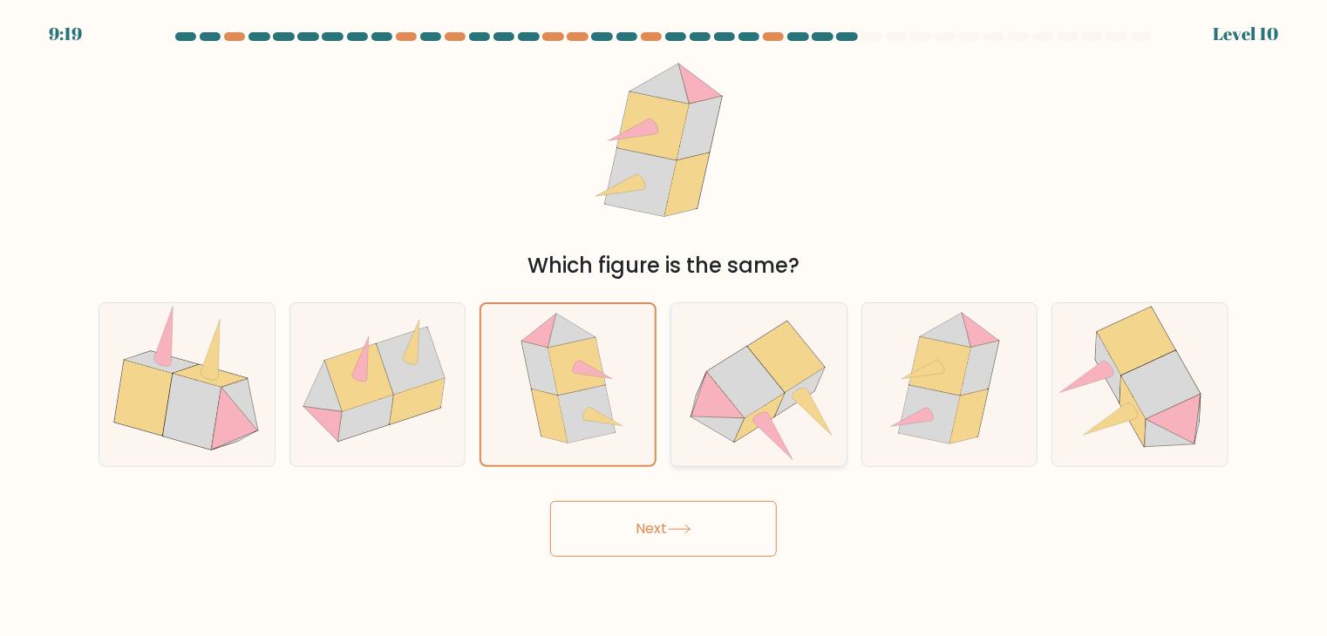
radio input "true"
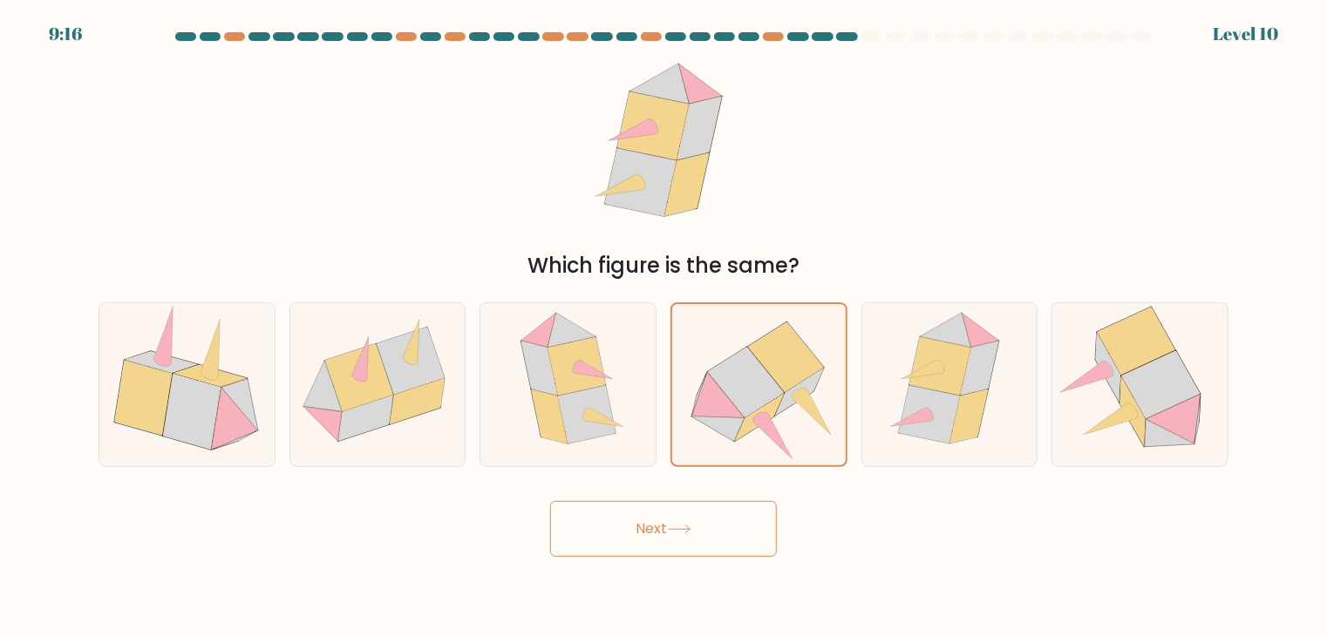
click at [673, 538] on button "Next" at bounding box center [663, 529] width 227 height 56
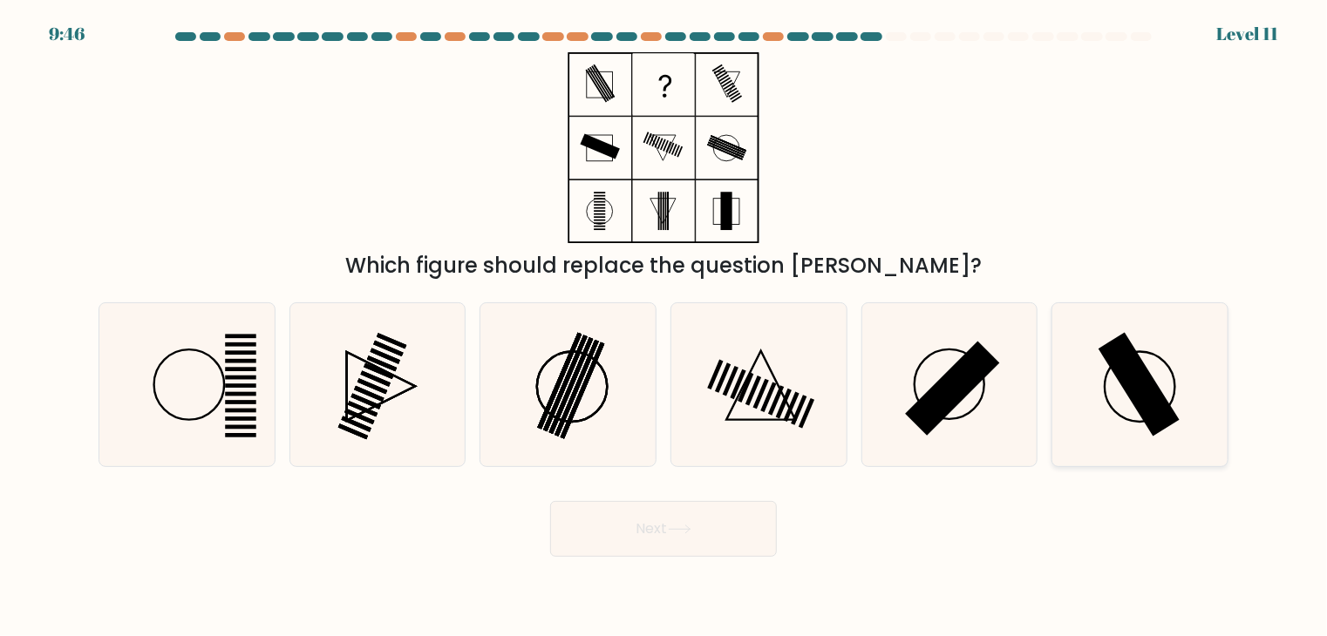
click at [1127, 391] on rect at bounding box center [1138, 384] width 81 height 104
click at [664, 327] on input "f." at bounding box center [663, 322] width 1 height 9
radio input "true"
click at [662, 548] on button "Next" at bounding box center [663, 529] width 227 height 56
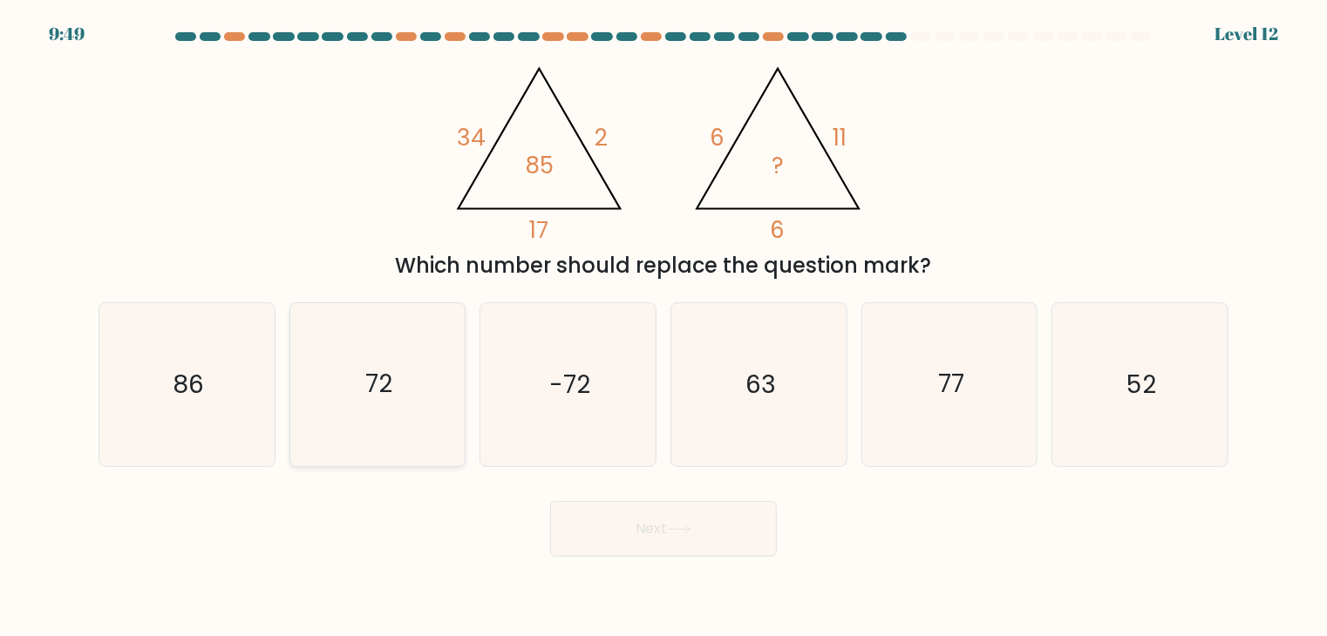
click at [402, 395] on icon "72" at bounding box center [377, 384] width 163 height 163
click at [663, 327] on input "b. 72" at bounding box center [663, 322] width 1 height 9
radio input "true"
click at [668, 540] on button "Next" at bounding box center [663, 529] width 227 height 56
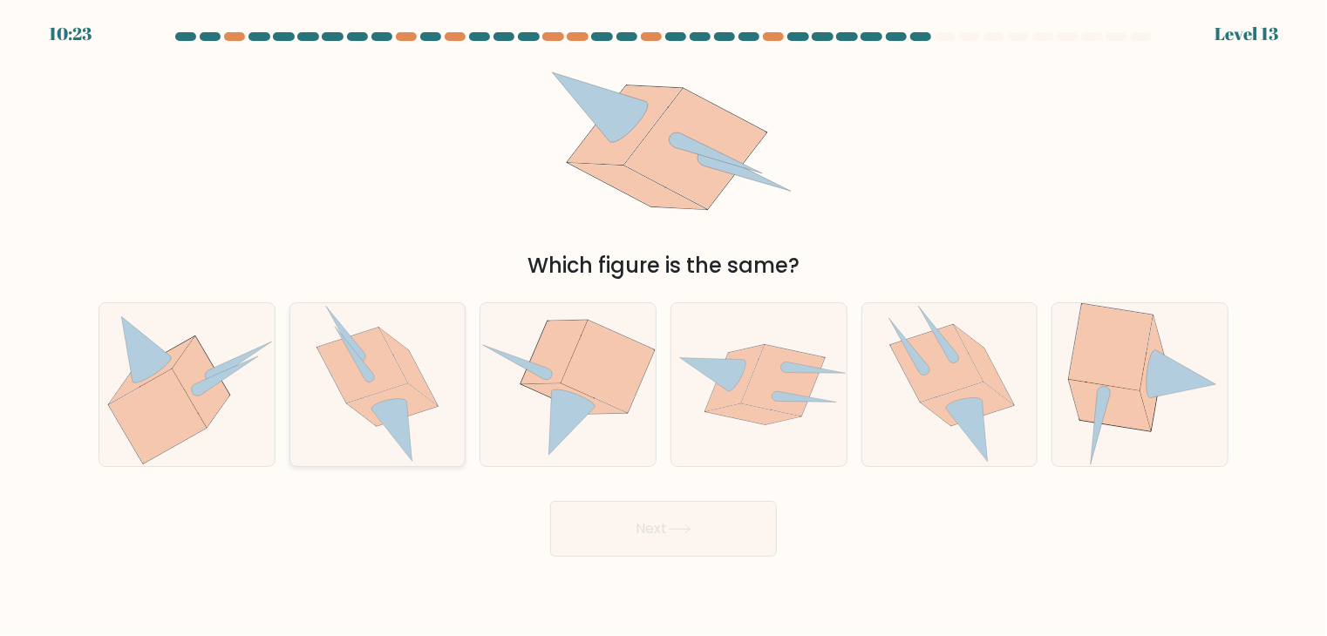
click at [381, 372] on icon at bounding box center [362, 366] width 91 height 76
click at [663, 327] on input "b." at bounding box center [663, 322] width 1 height 9
radio input "true"
click at [701, 533] on button "Next" at bounding box center [663, 529] width 227 height 56
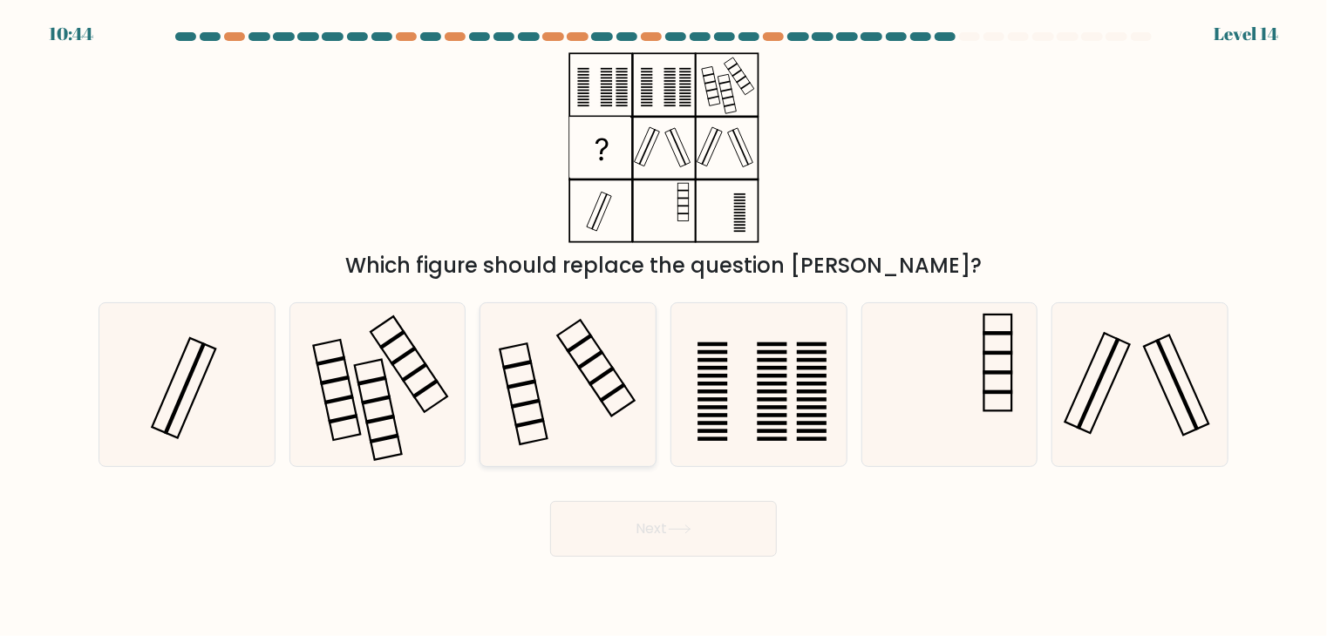
click at [585, 390] on icon at bounding box center [567, 384] width 163 height 163
click at [663, 327] on input "c." at bounding box center [663, 322] width 1 height 9
radio input "true"
click at [627, 531] on button "Next" at bounding box center [663, 529] width 227 height 56
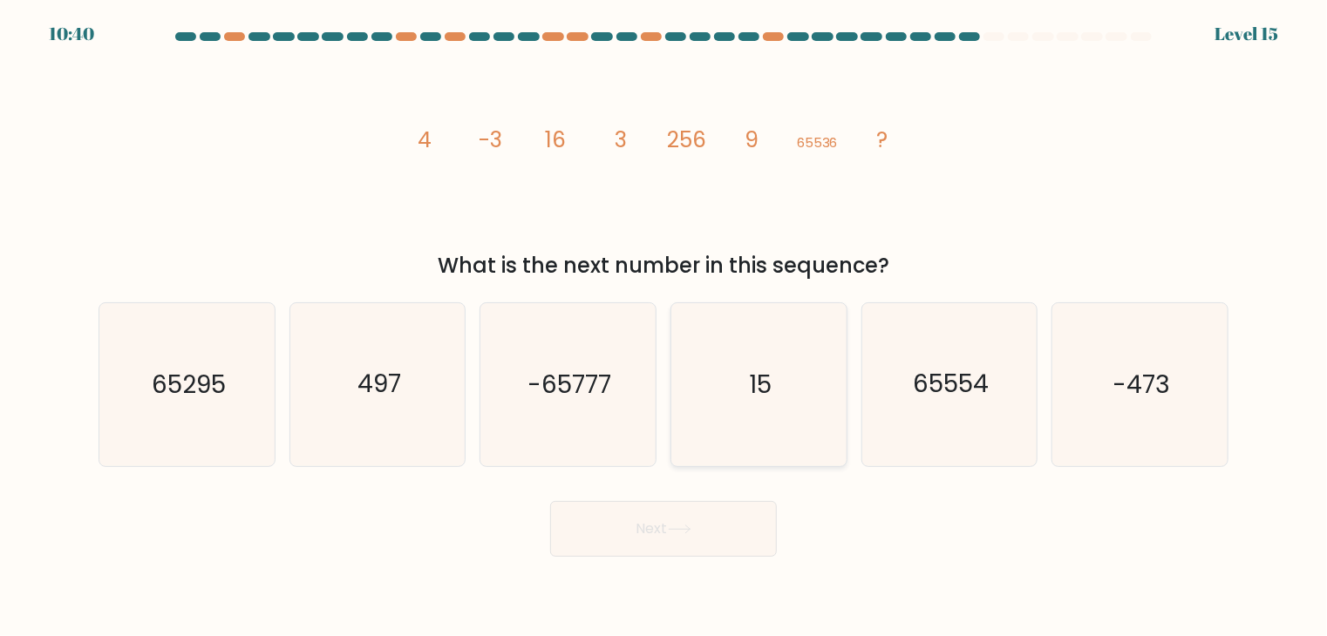
click at [819, 363] on icon "15" at bounding box center [758, 384] width 163 height 163
click at [664, 327] on input "d. 15" at bounding box center [663, 322] width 1 height 9
radio input "true"
click at [686, 520] on button "Next" at bounding box center [663, 529] width 227 height 56
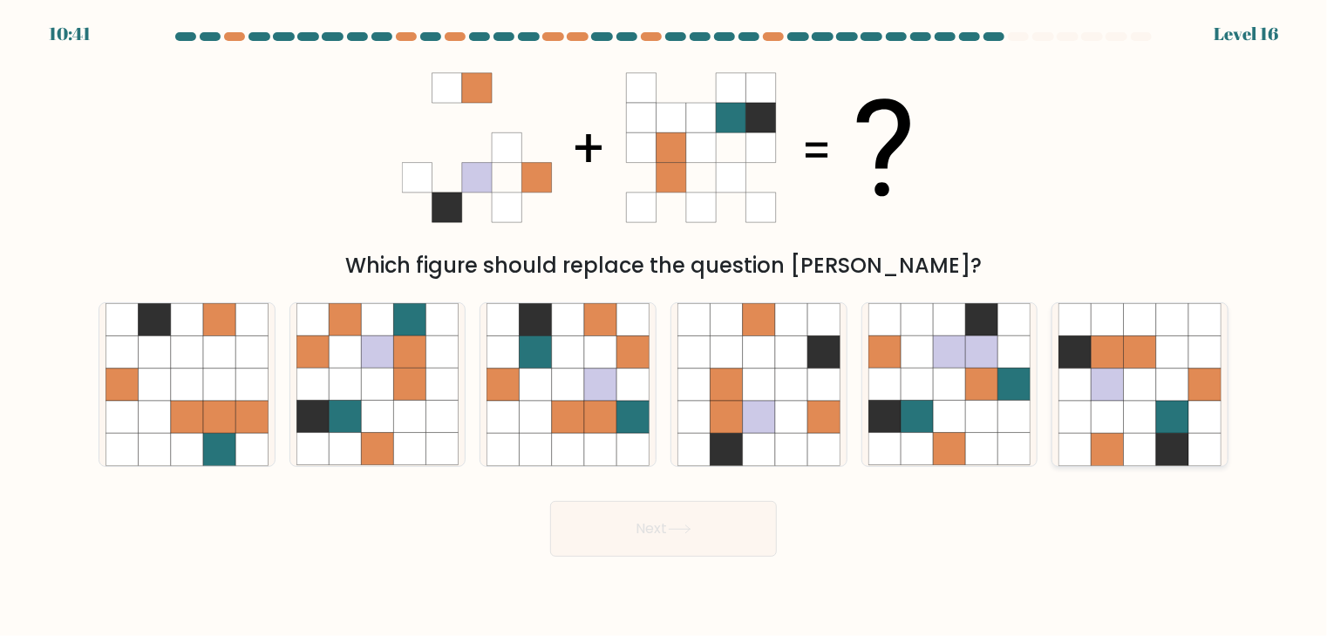
click at [1153, 418] on icon at bounding box center [1140, 417] width 32 height 32
click at [664, 327] on input "f." at bounding box center [663, 322] width 1 height 9
radio input "true"
click at [671, 536] on button "Next" at bounding box center [663, 529] width 227 height 56
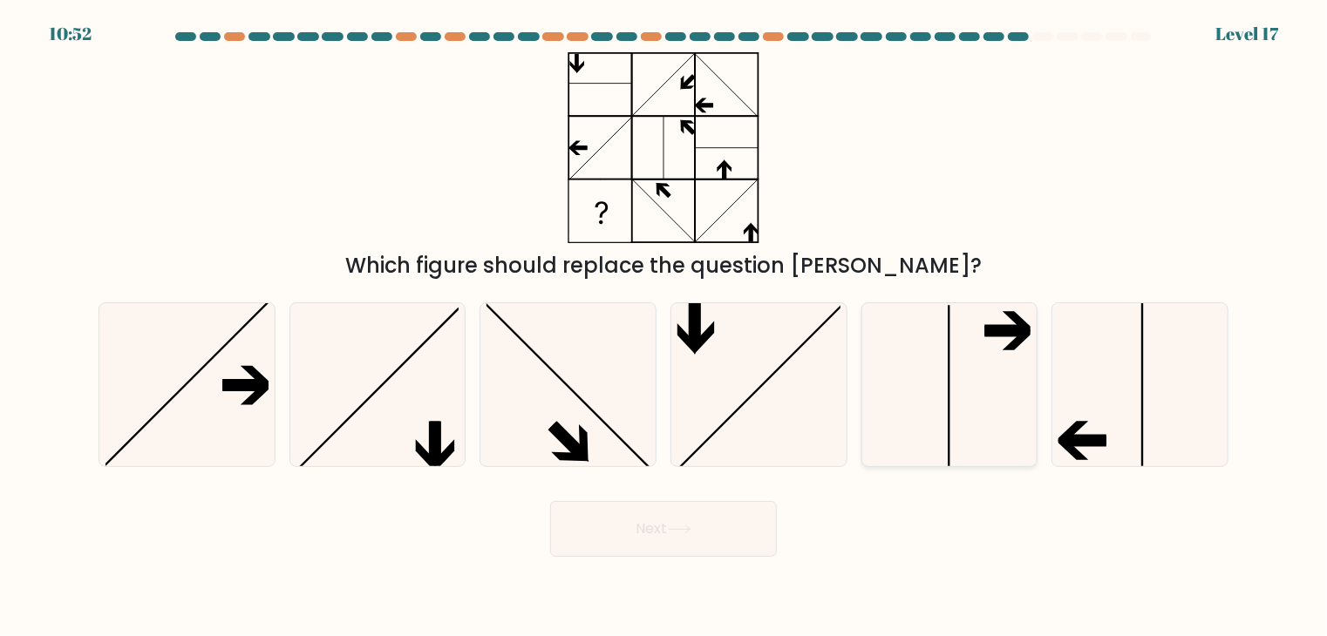
click at [973, 370] on icon at bounding box center [949, 384] width 163 height 163
click at [664, 327] on input "e." at bounding box center [663, 322] width 1 height 9
radio input "true"
click at [705, 541] on button "Next" at bounding box center [663, 529] width 227 height 56
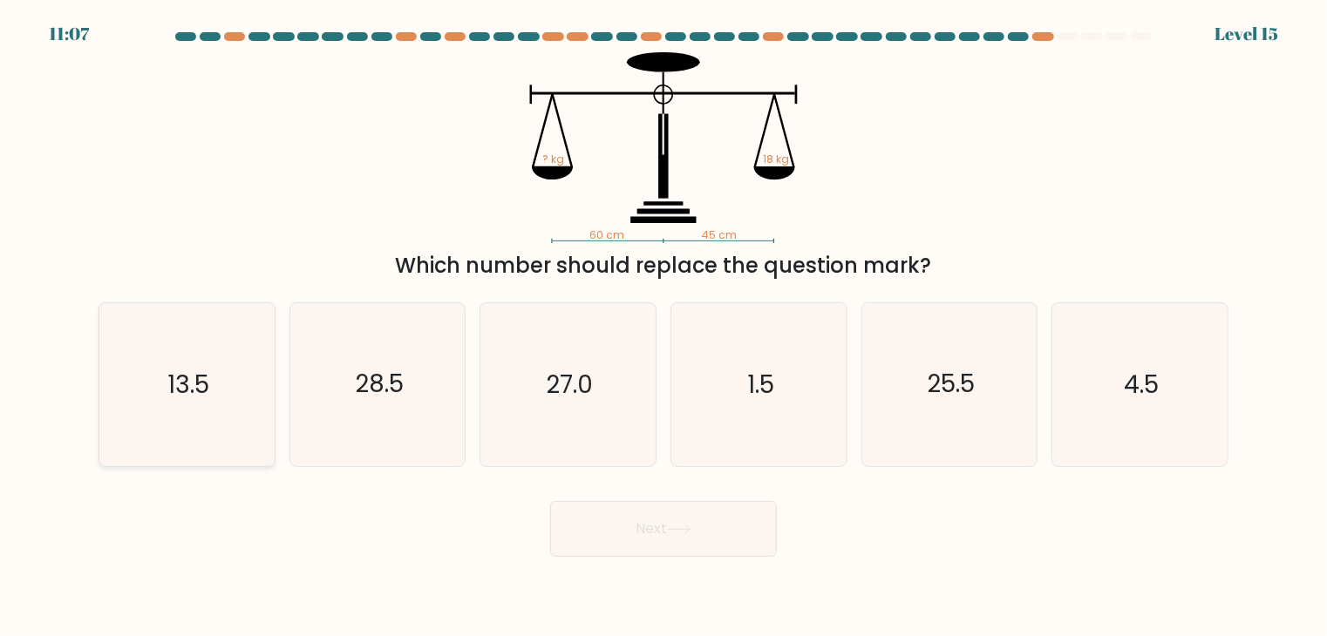
click at [206, 362] on icon "13.5" at bounding box center [186, 384] width 163 height 163
click at [663, 327] on input "a. 13.5" at bounding box center [663, 322] width 1 height 9
radio input "true"
click at [667, 520] on button "Next" at bounding box center [663, 529] width 227 height 56
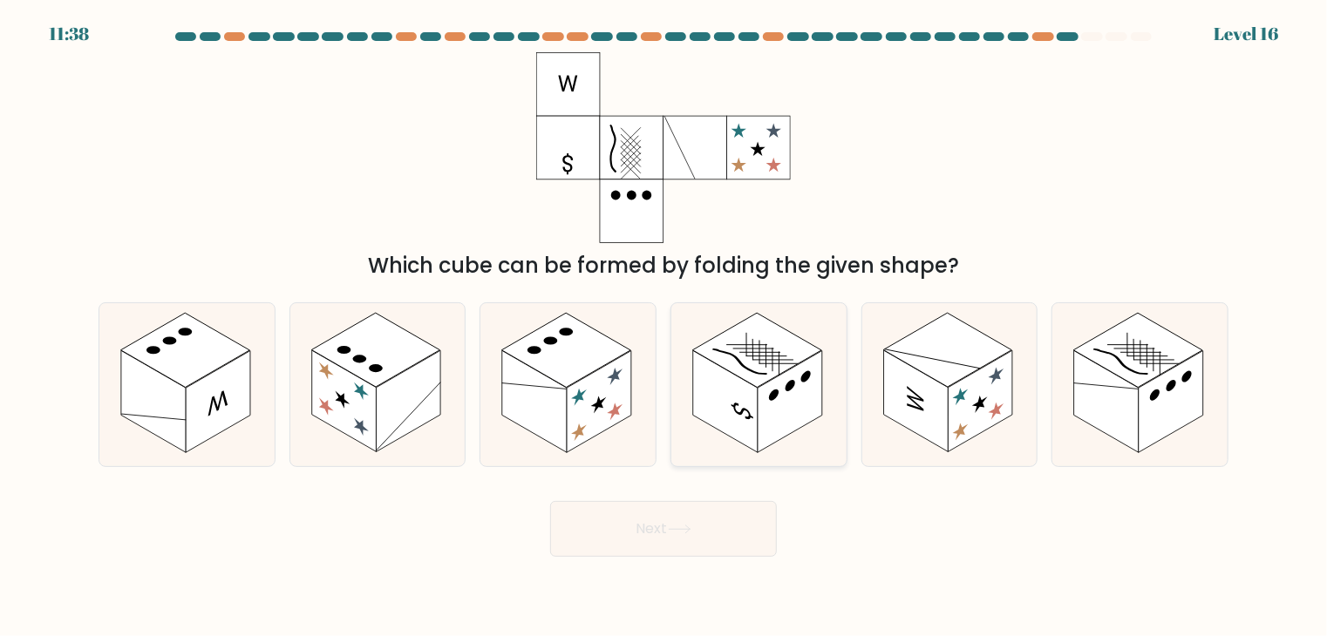
click at [792, 400] on rect at bounding box center [790, 402] width 65 height 102
click at [664, 327] on input "d." at bounding box center [663, 322] width 1 height 9
radio input "true"
click at [603, 526] on button "Next" at bounding box center [663, 529] width 227 height 56
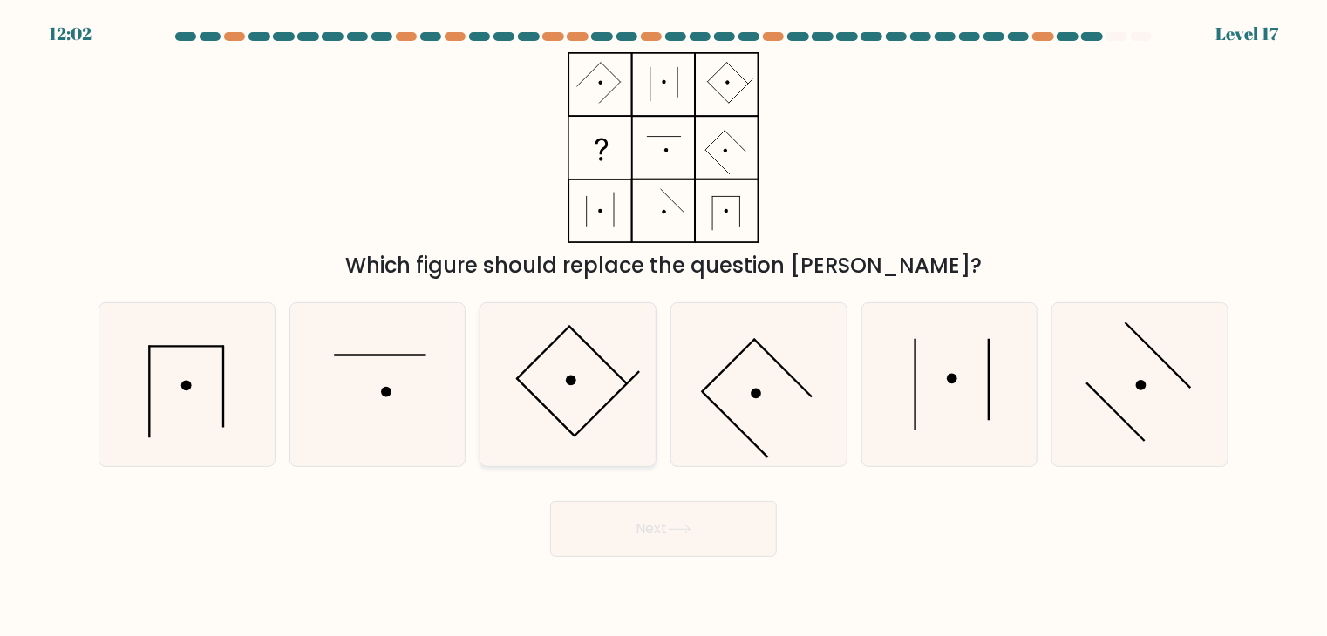
click at [581, 378] on icon at bounding box center [567, 384] width 163 height 163
click at [663, 327] on input "c." at bounding box center [663, 322] width 1 height 9
radio input "true"
click at [673, 529] on button "Next" at bounding box center [663, 529] width 227 height 56
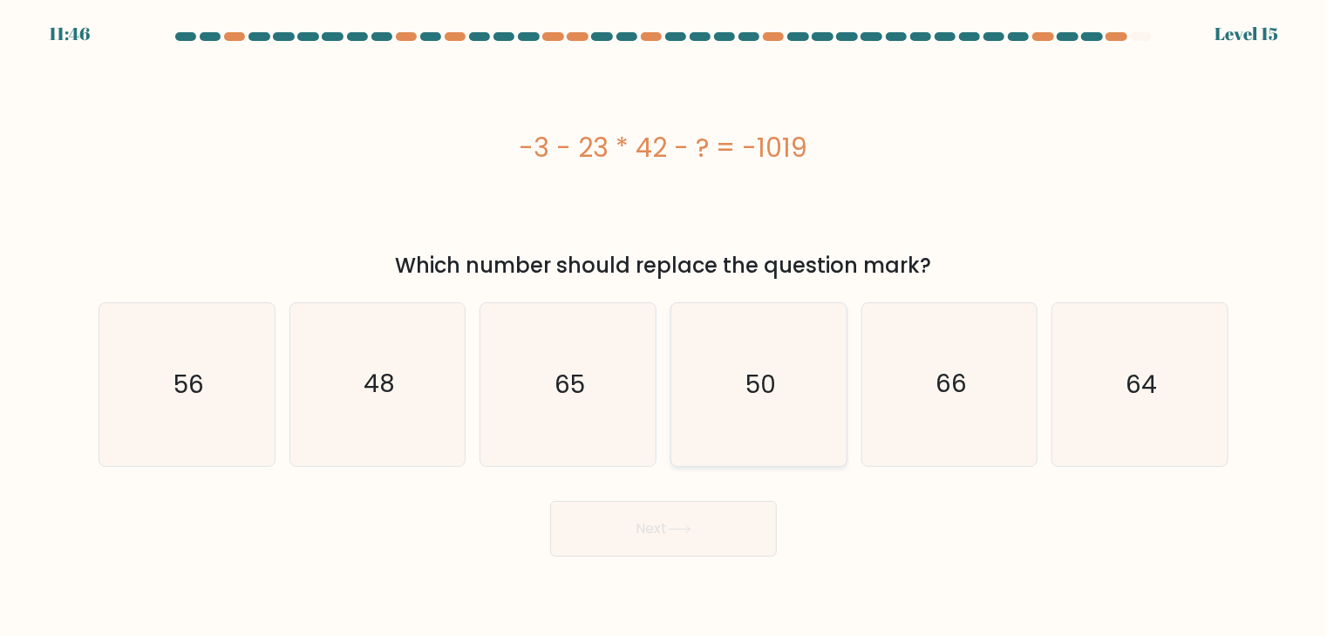
drag, startPoint x: 739, startPoint y: 413, endPoint x: 750, endPoint y: 421, distance: 13.1
click at [750, 401] on icon "50" at bounding box center [758, 384] width 163 height 163
click at [664, 327] on input "d. 50" at bounding box center [663, 322] width 1 height 9
radio input "true"
click at [687, 517] on button "Next" at bounding box center [663, 529] width 227 height 56
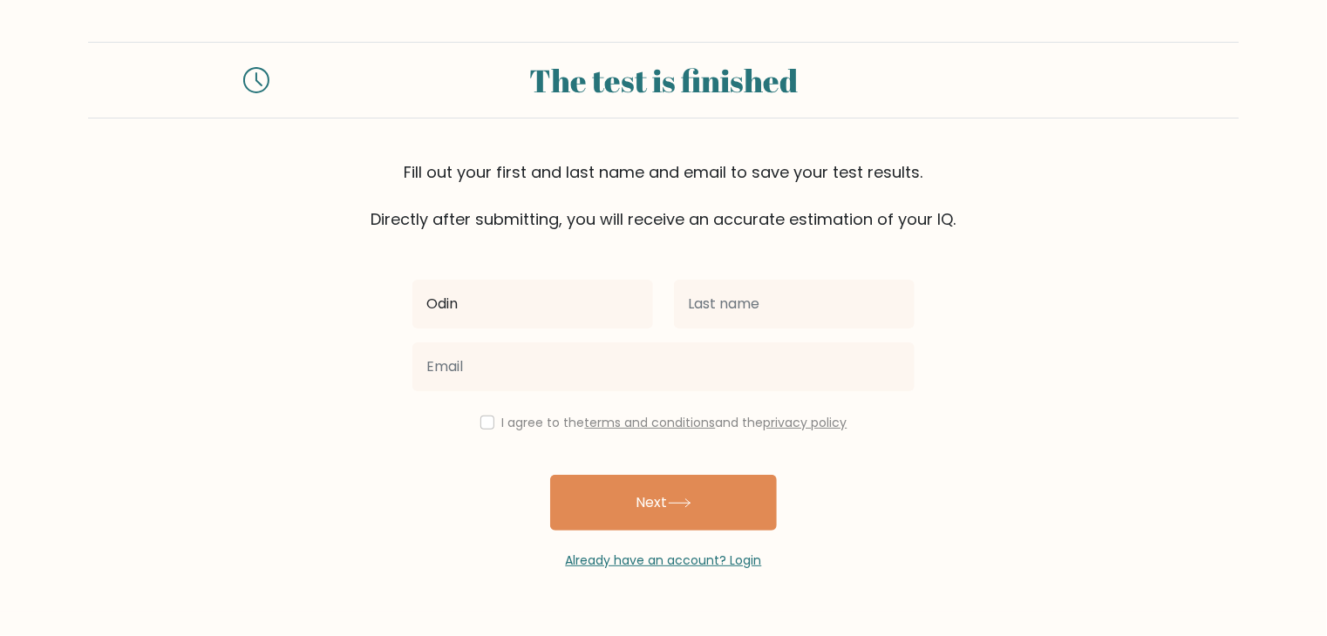
type input "Odin"
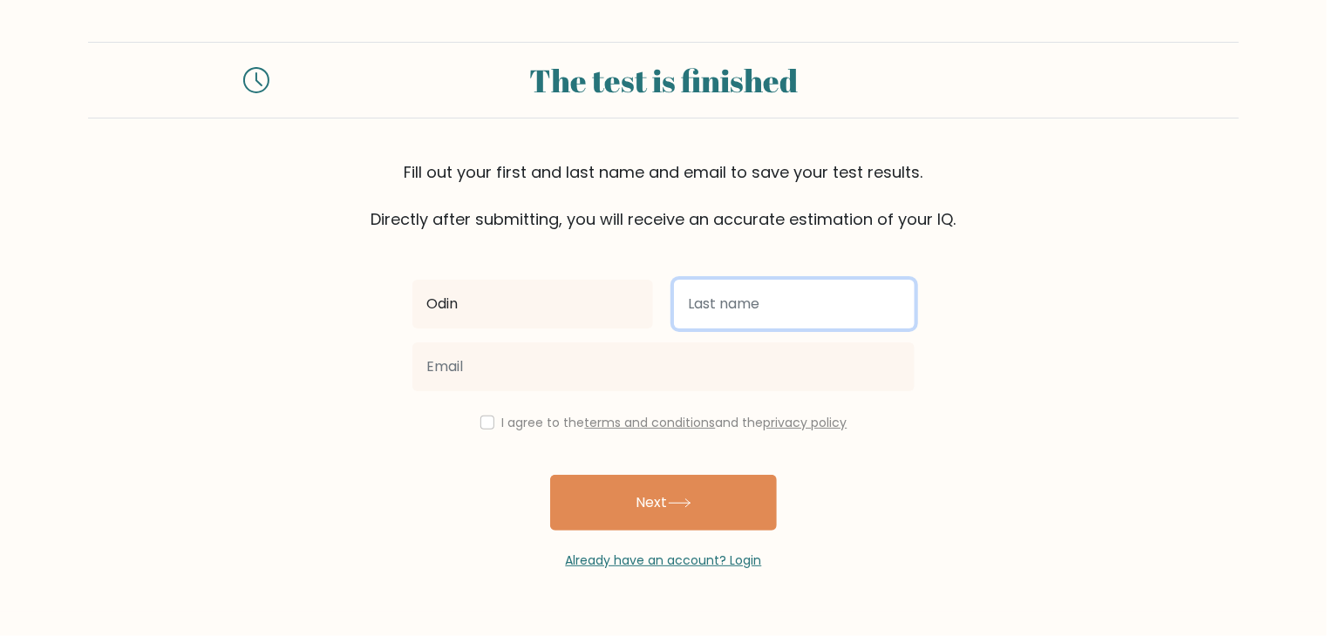
click at [847, 296] on input "text" at bounding box center [794, 304] width 241 height 49
type input "[PERSON_NAME]"
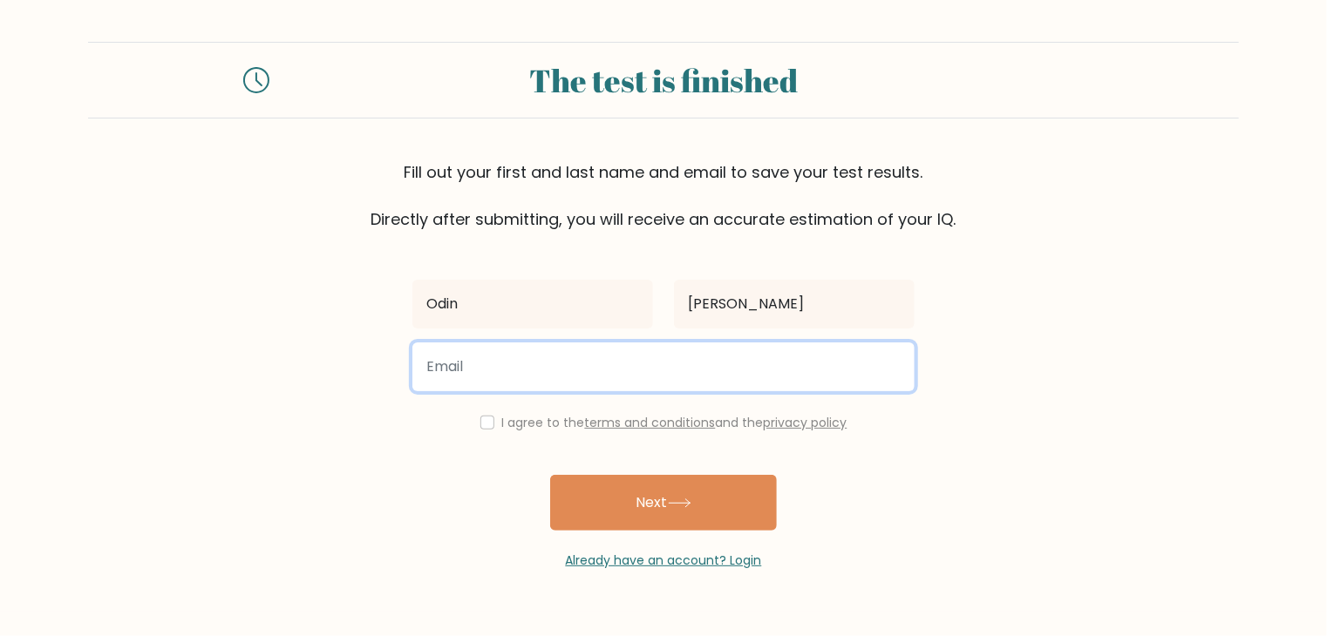
click at [450, 364] on input "email" at bounding box center [663, 367] width 502 height 49
type input "geerlingsodin85@gmail.com"
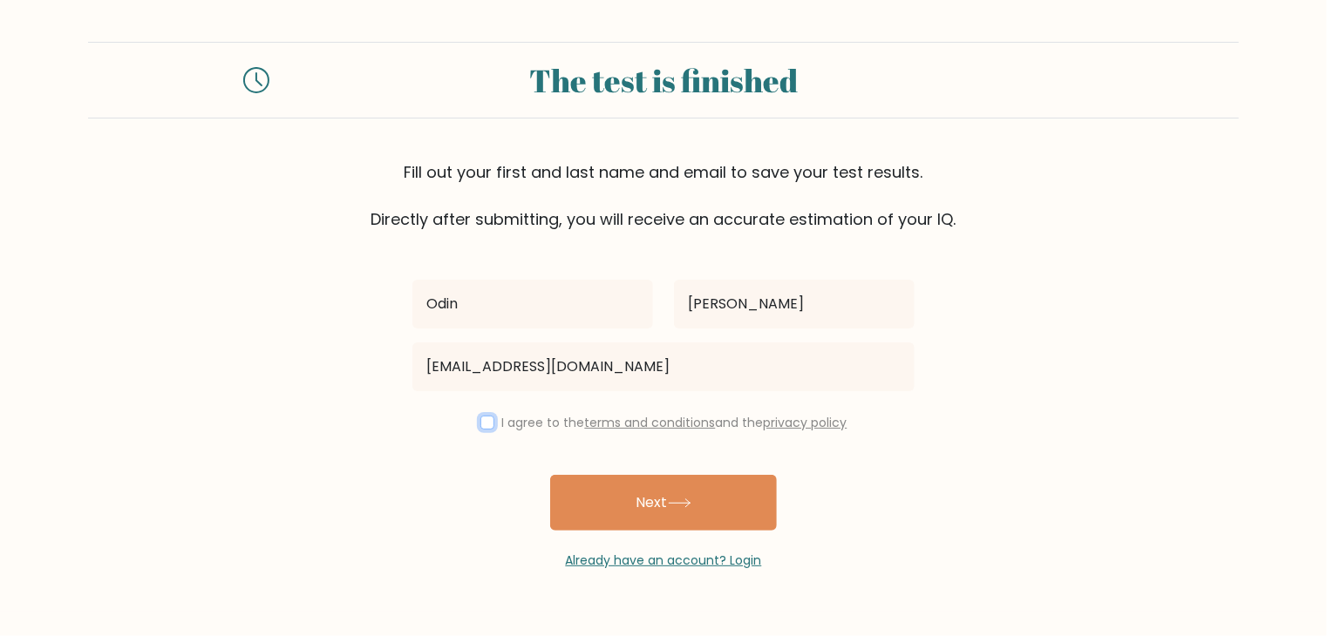
click at [488, 418] on input "checkbox" at bounding box center [487, 423] width 14 height 14
checkbox input "true"
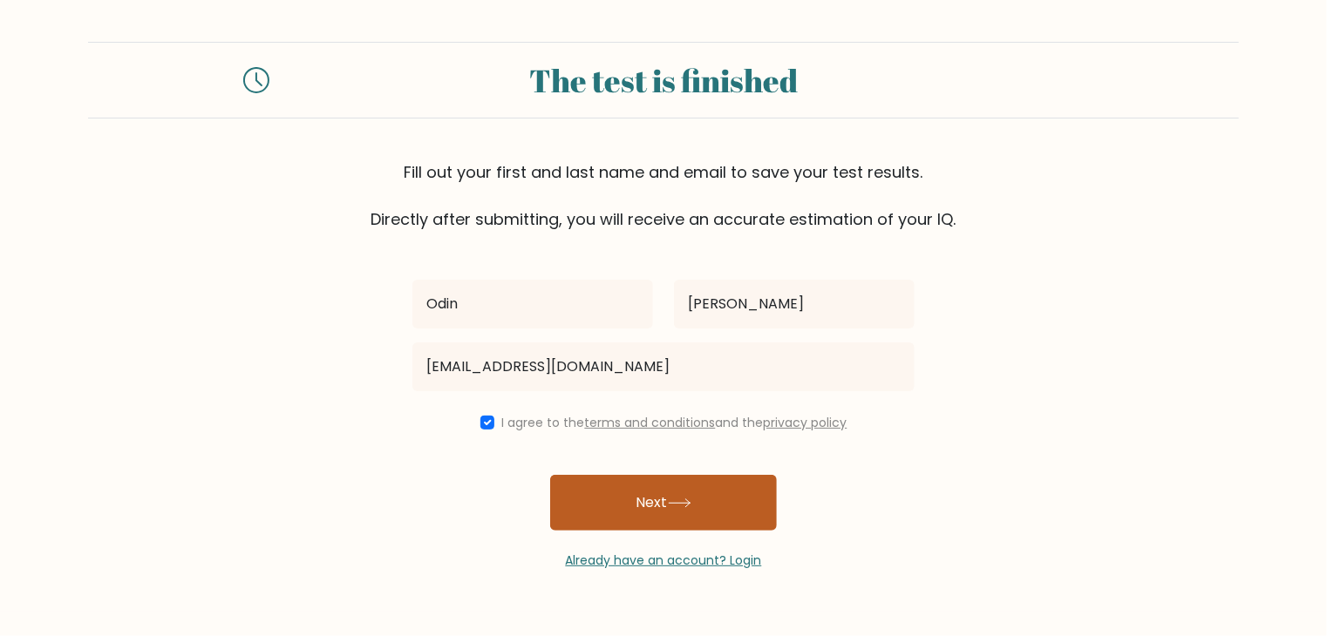
click at [627, 515] on button "Next" at bounding box center [663, 503] width 227 height 56
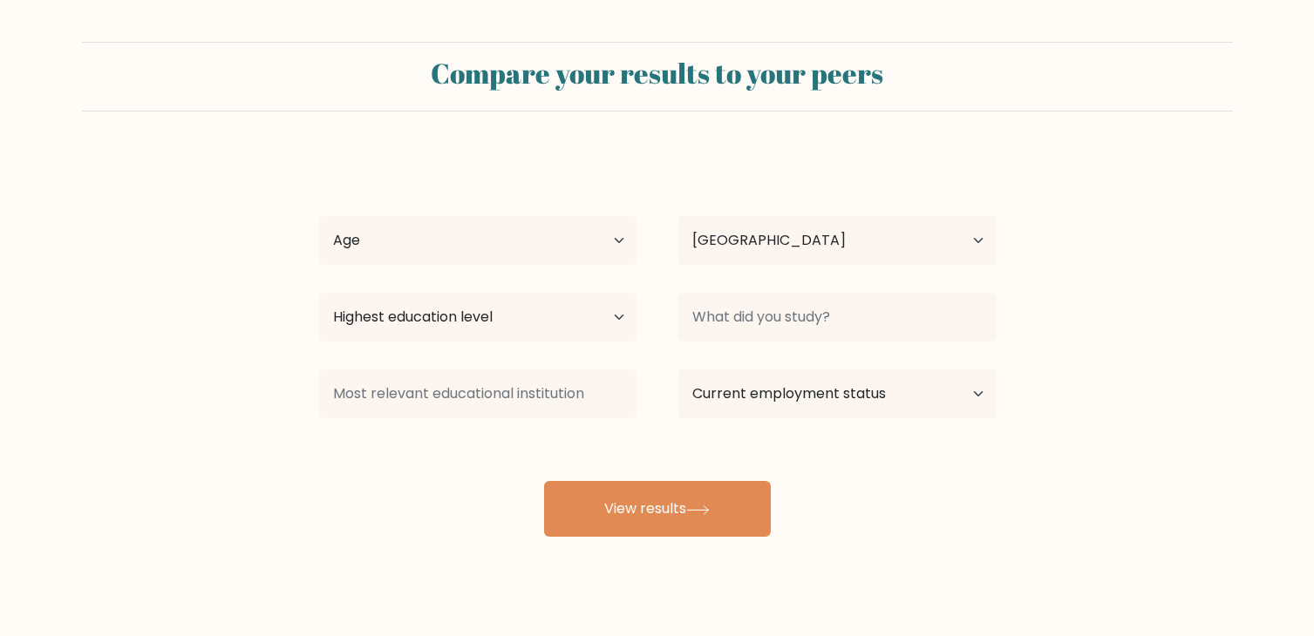
select select "BE"
click at [432, 241] on select "Age Under 18 years old 18-24 years old 25-34 years old 35-44 years old 45-54 ye…" at bounding box center [477, 240] width 317 height 49
select select "35_44"
click at [319, 216] on select "Age Under 18 years old 18-24 years old 25-34 years old 35-44 years old 45-54 ye…" at bounding box center [477, 240] width 317 height 49
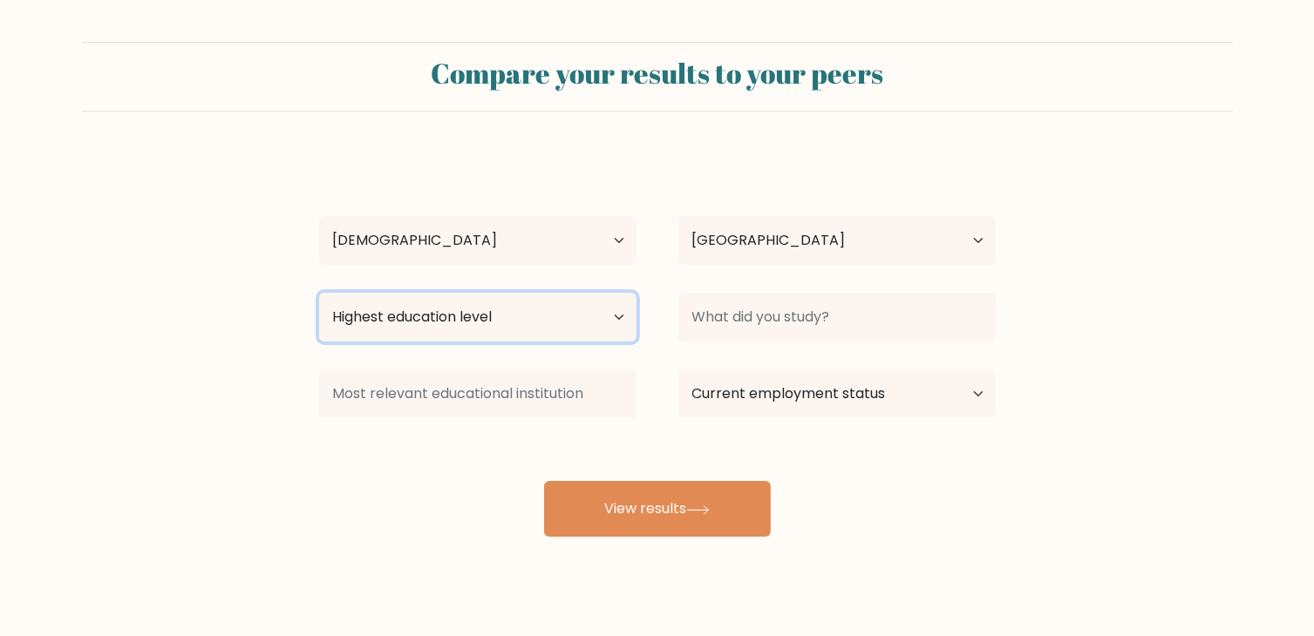
click at [507, 322] on select "Highest education level No schooling Primary Lower Secondary Upper Secondary Oc…" at bounding box center [477, 317] width 317 height 49
select select "upper_secondary"
click at [319, 293] on select "Highest education level No schooling Primary Lower Secondary Upper Secondary Oc…" at bounding box center [477, 317] width 317 height 49
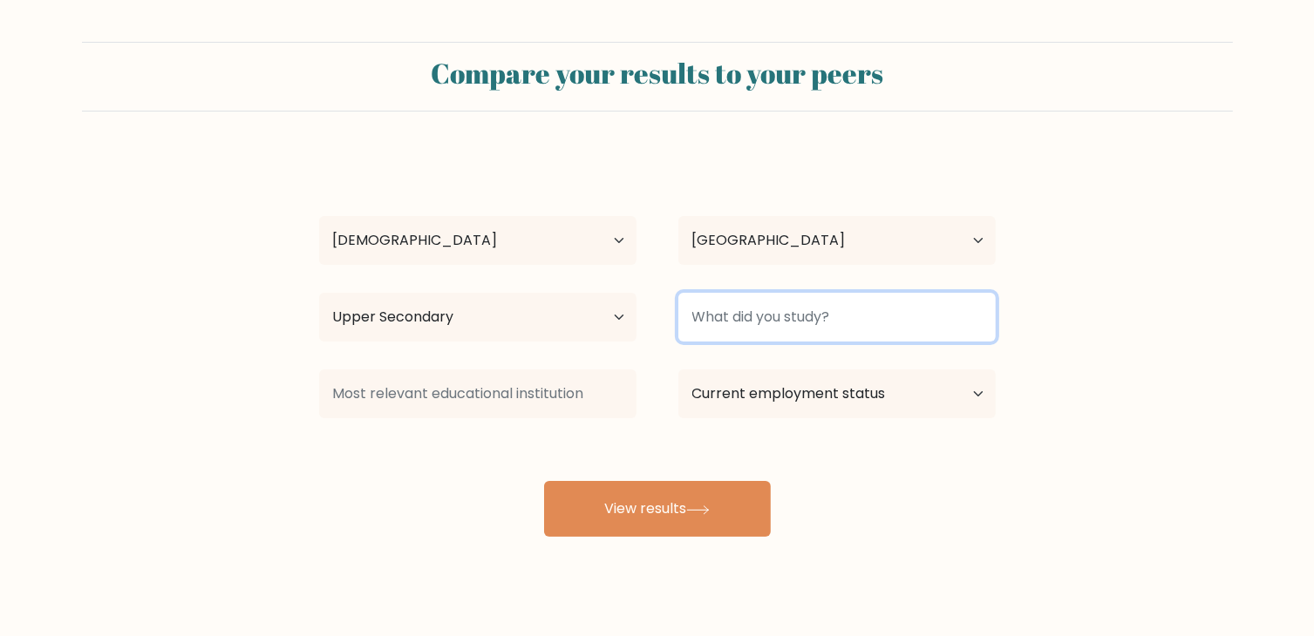
click at [736, 313] on input at bounding box center [836, 317] width 317 height 49
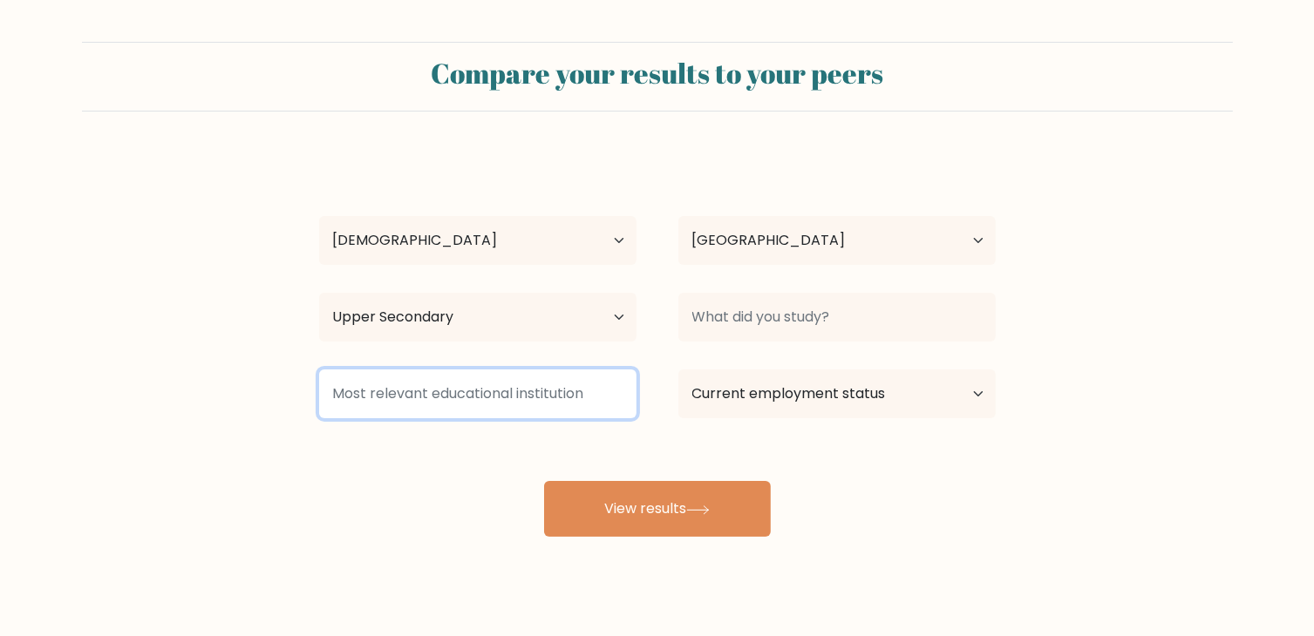
click at [539, 391] on input at bounding box center [477, 394] width 317 height 49
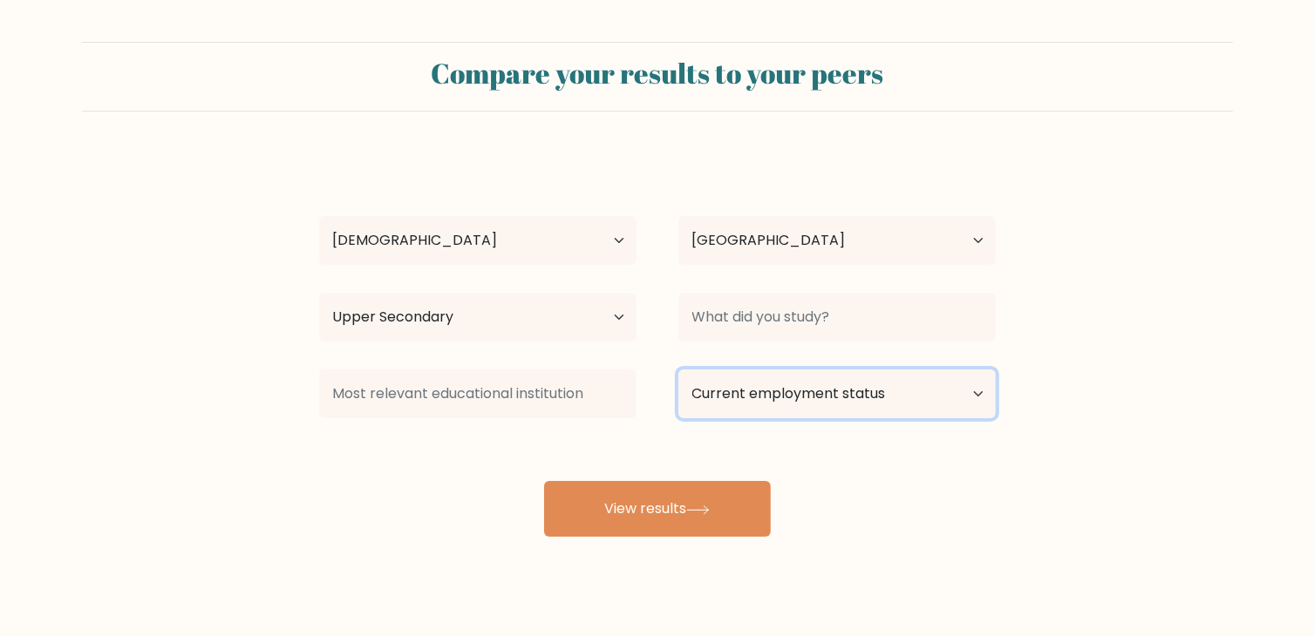
click at [758, 390] on select "Current employment status Employed Student Retired Other / prefer not to answer" at bounding box center [836, 394] width 317 height 49
select select "employed"
click at [678, 370] on select "Current employment status Employed Student Retired Other / prefer not to answer" at bounding box center [836, 394] width 317 height 49
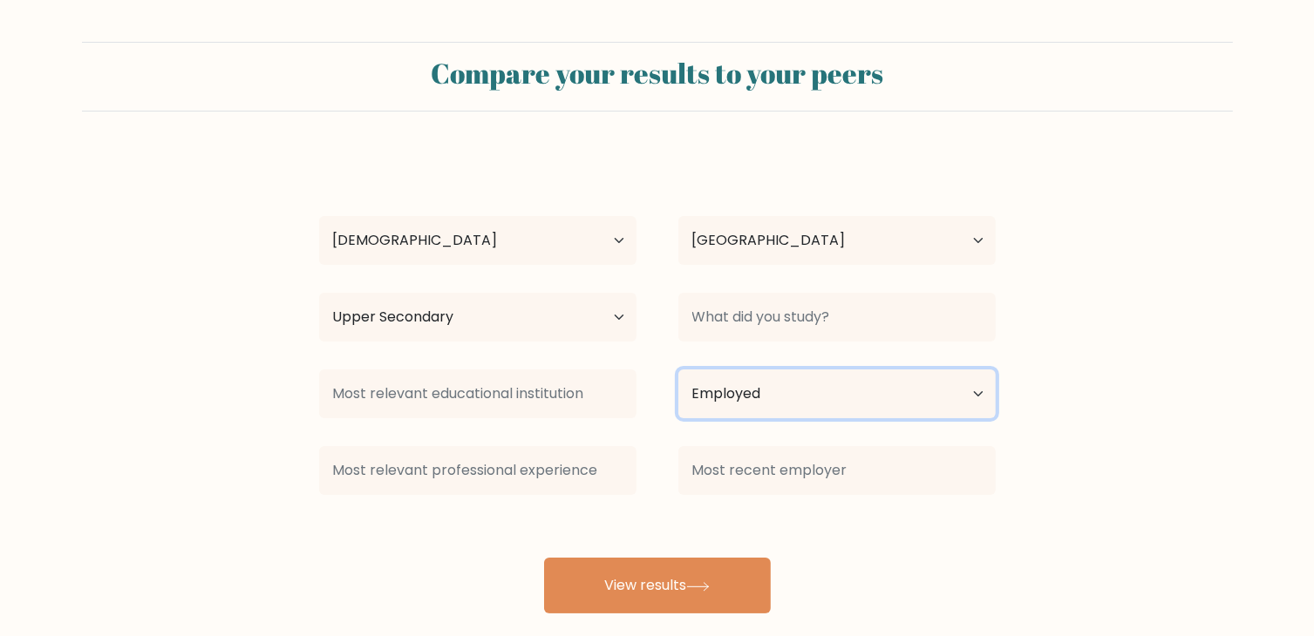
click at [745, 387] on select "Current employment status Employed Student Retired Other / prefer not to answer" at bounding box center [836, 394] width 317 height 49
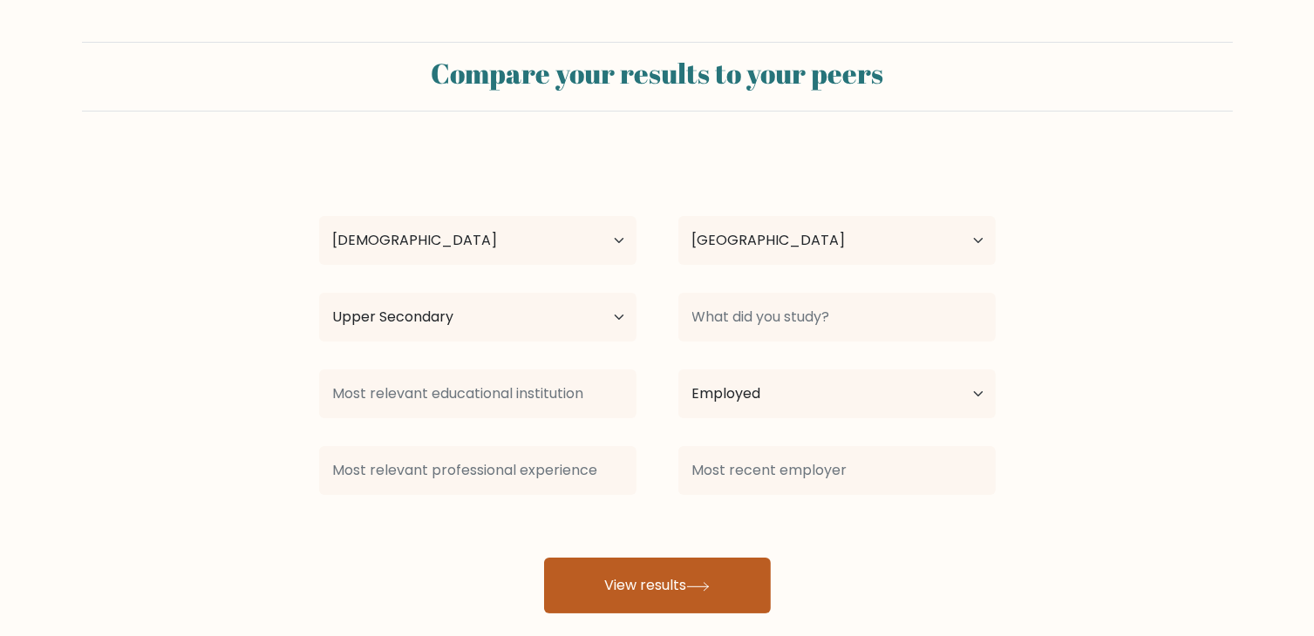
click at [656, 589] on button "View results" at bounding box center [657, 586] width 227 height 56
click at [635, 581] on button "View results" at bounding box center [657, 586] width 227 height 56
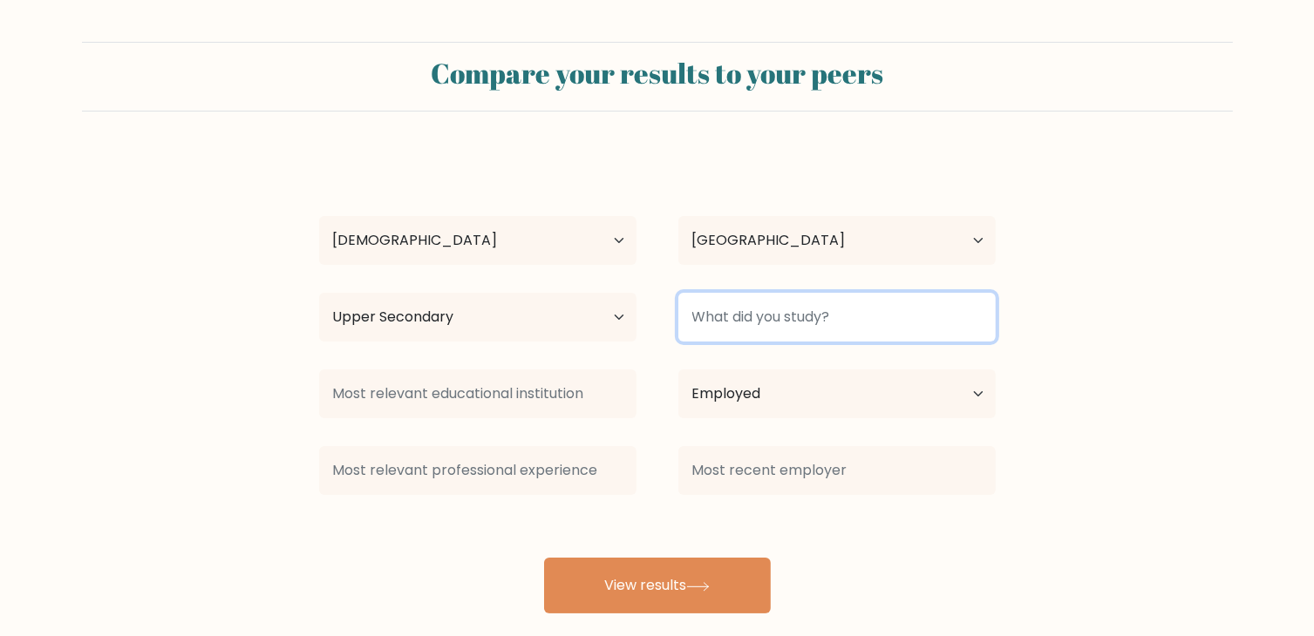
click at [749, 311] on input at bounding box center [836, 317] width 317 height 49
type input "horeca"
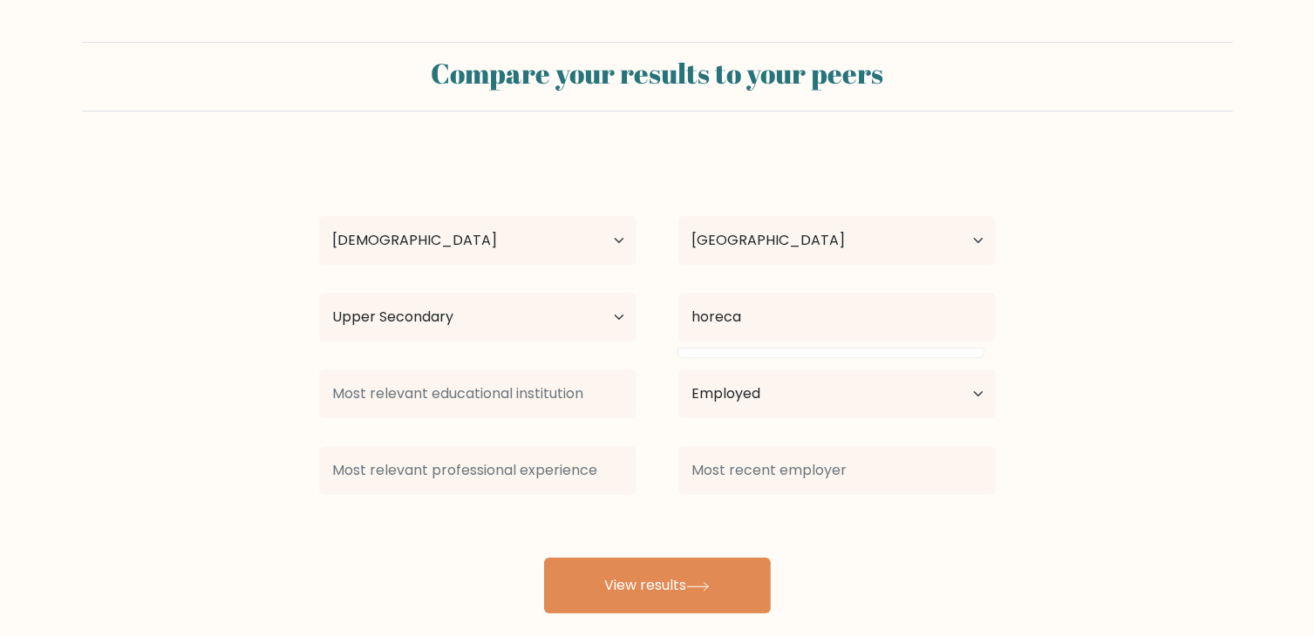
click at [1076, 547] on form "Compare your results to your peers Odin geerlings Age Under 18 years old 18-24 …" at bounding box center [657, 328] width 1314 height 572
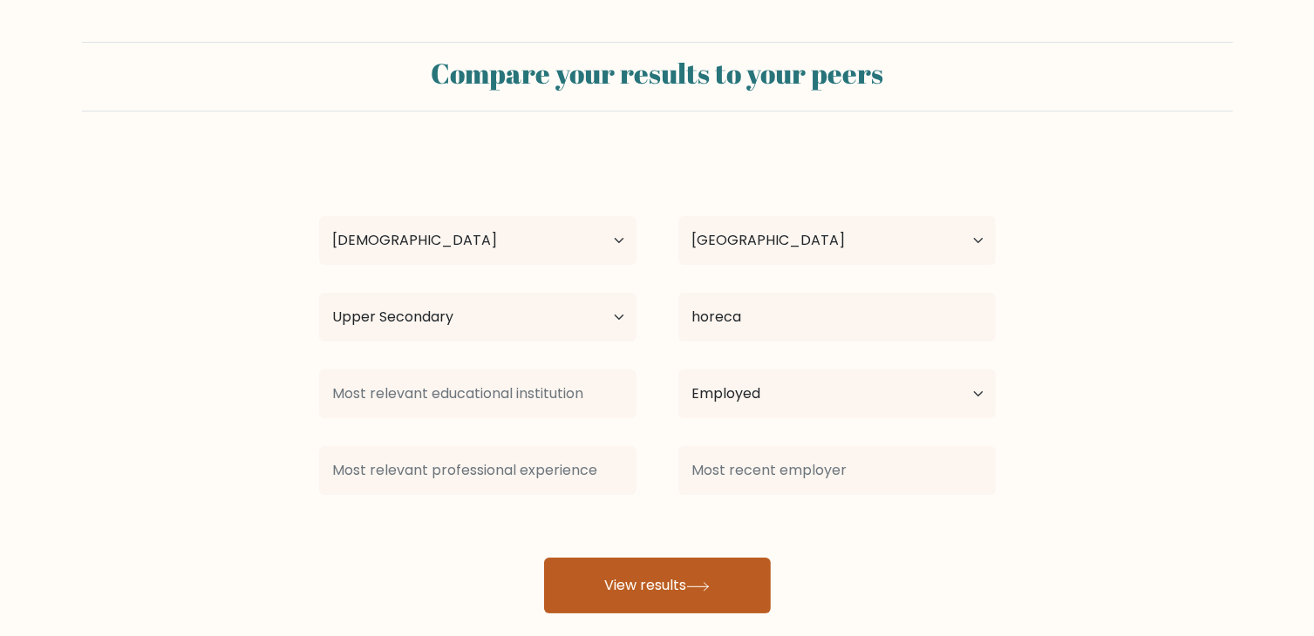
click at [696, 587] on icon at bounding box center [697, 586] width 21 height 8
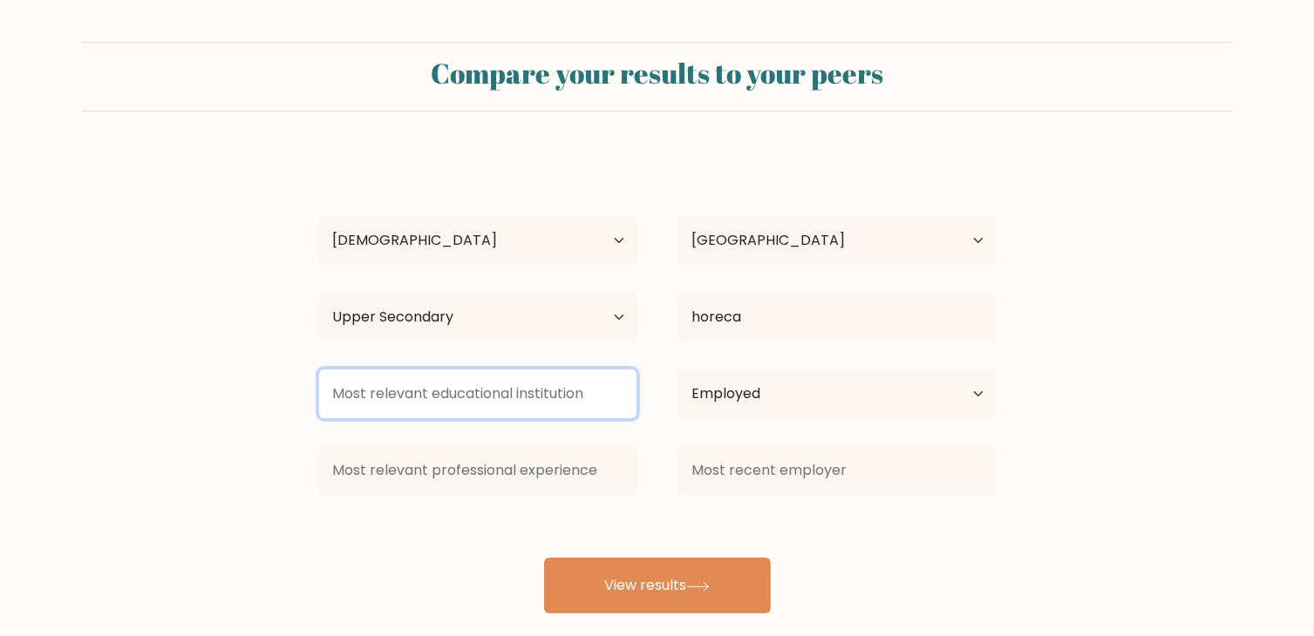
click at [486, 398] on input at bounding box center [477, 394] width 317 height 49
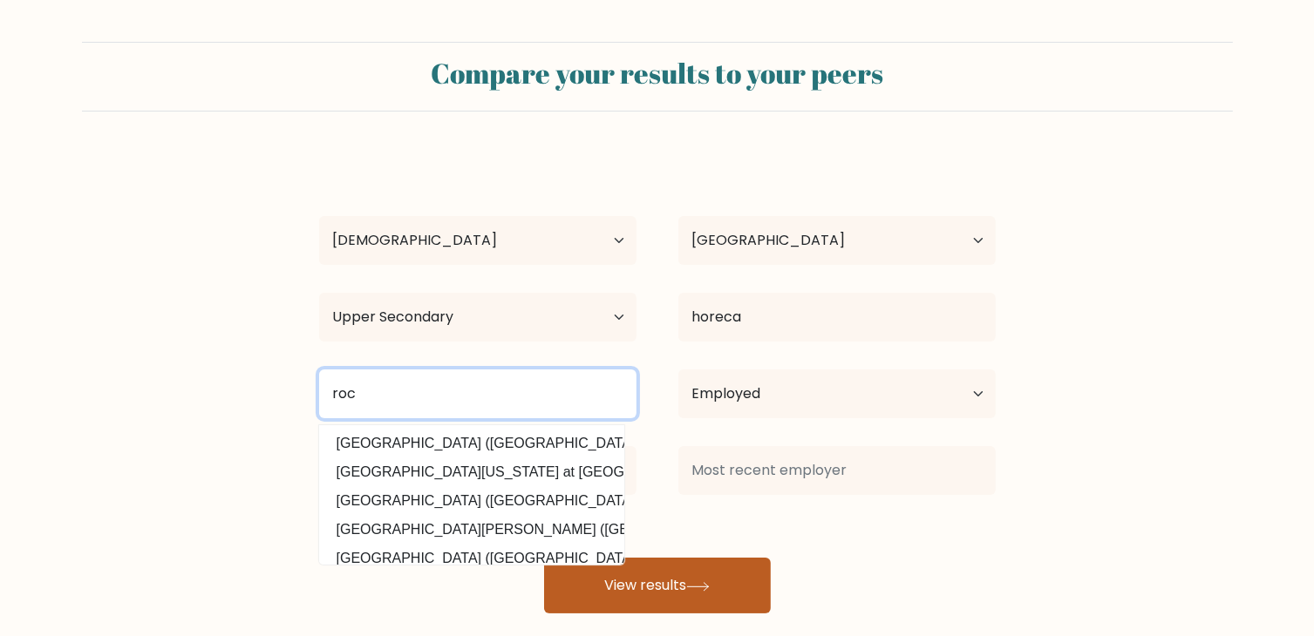
type input "roc"
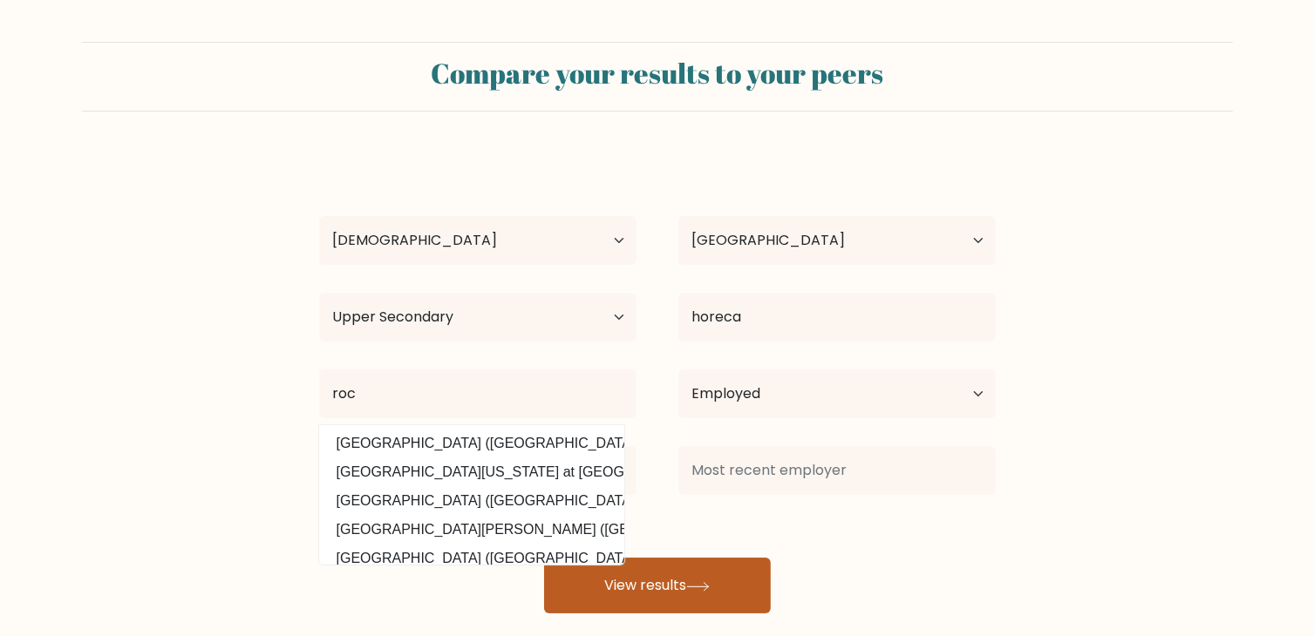
click at [649, 575] on button "View results" at bounding box center [657, 586] width 227 height 56
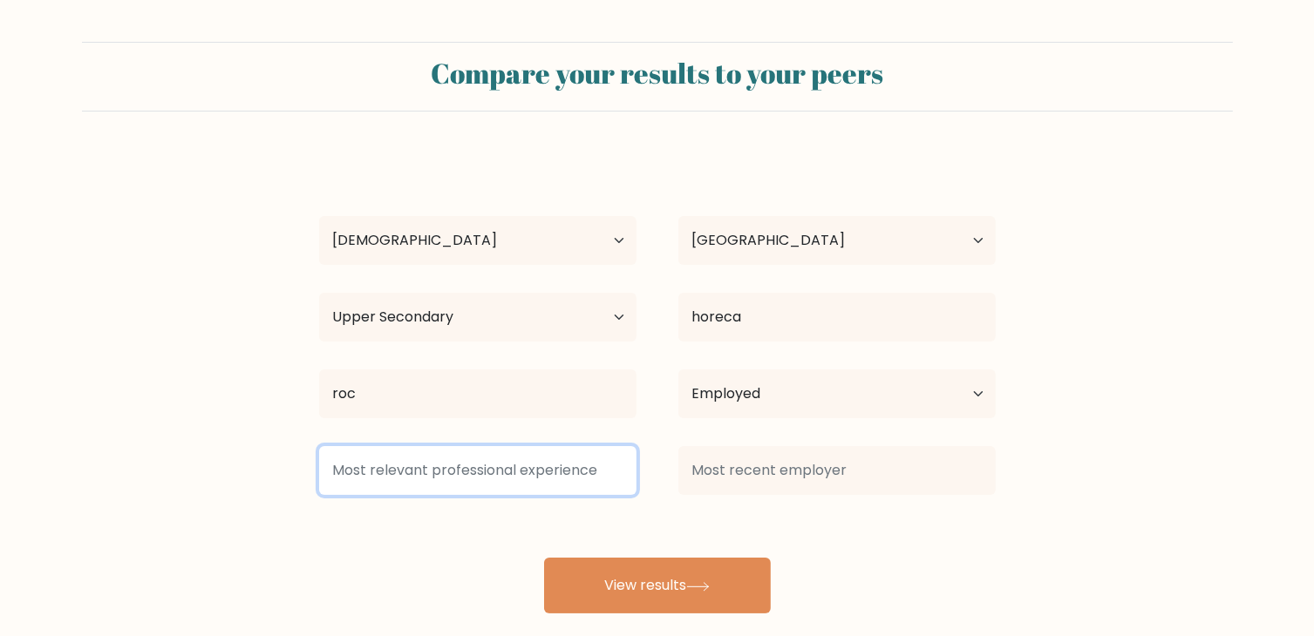
click at [532, 466] on input at bounding box center [477, 470] width 317 height 49
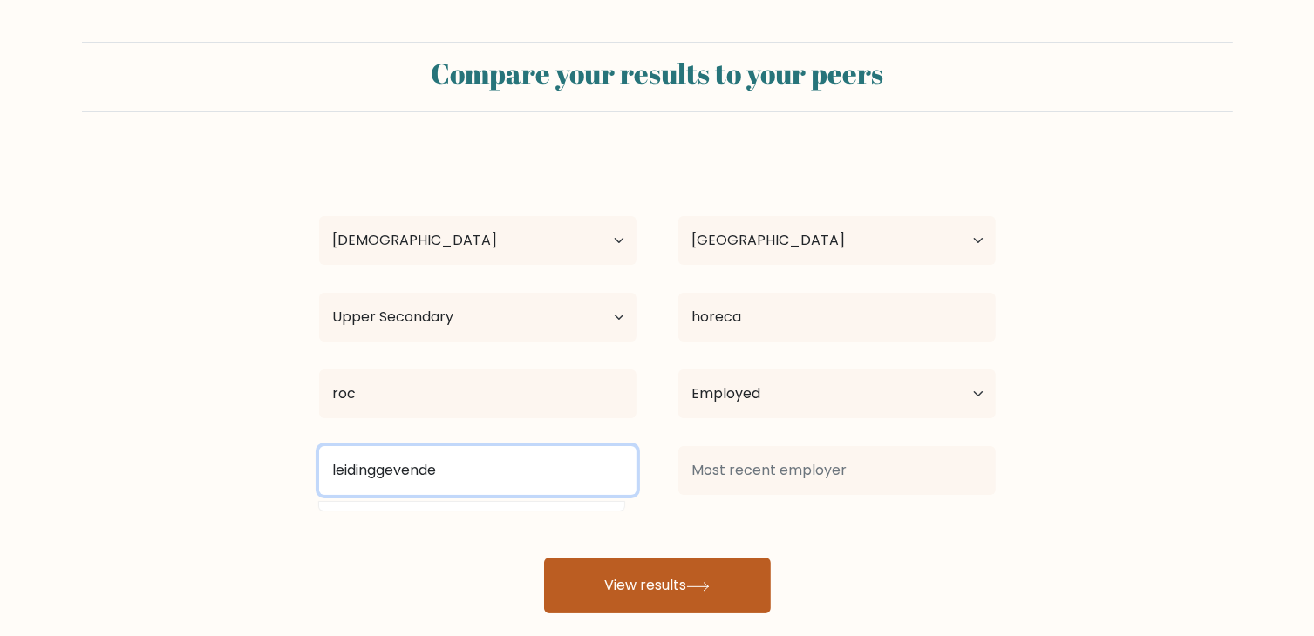
type input "leidinggevende"
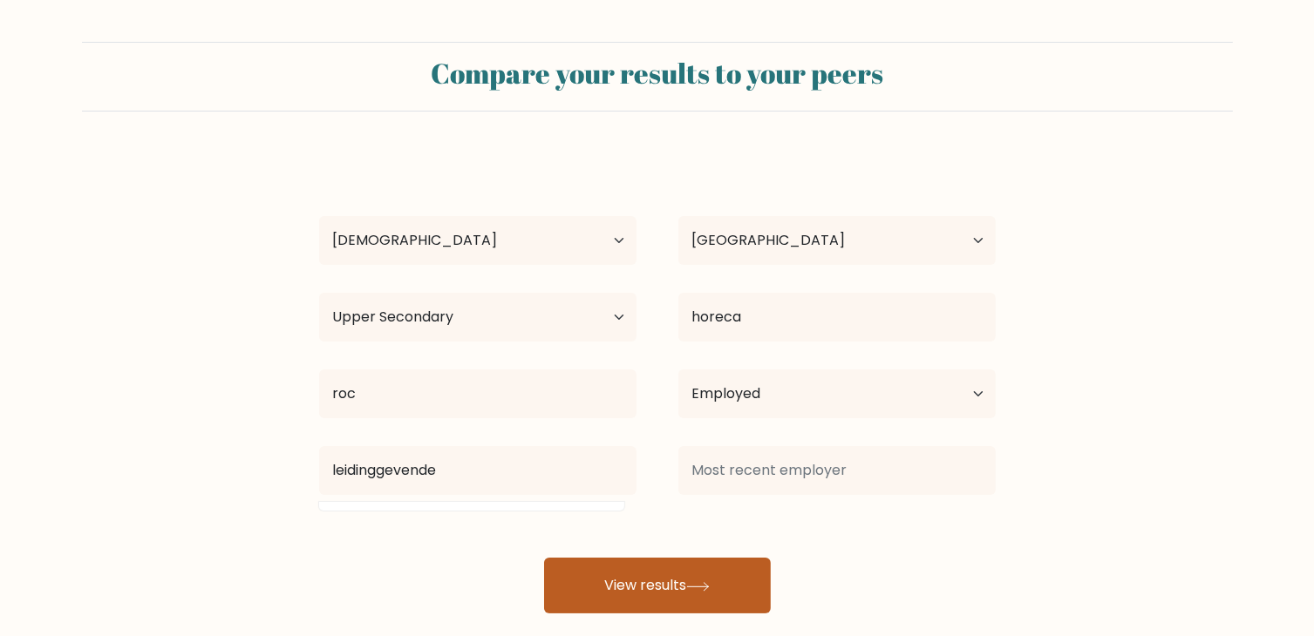
click at [689, 594] on button "View results" at bounding box center [657, 586] width 227 height 56
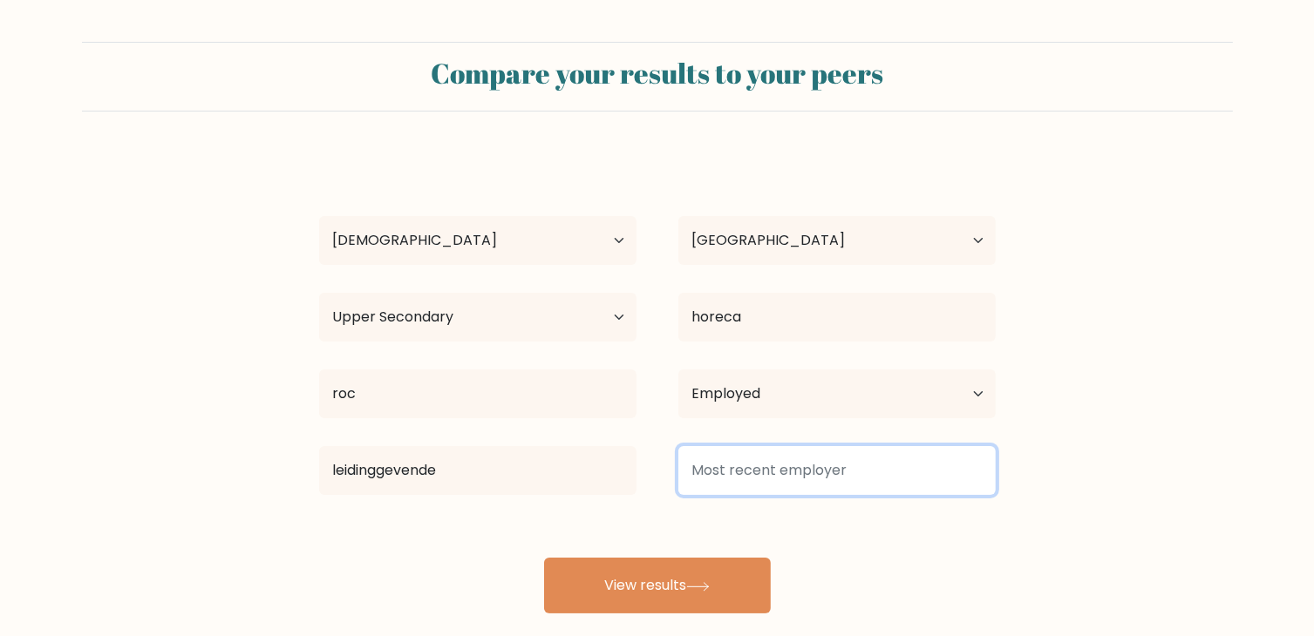
click at [782, 481] on input at bounding box center [836, 470] width 317 height 49
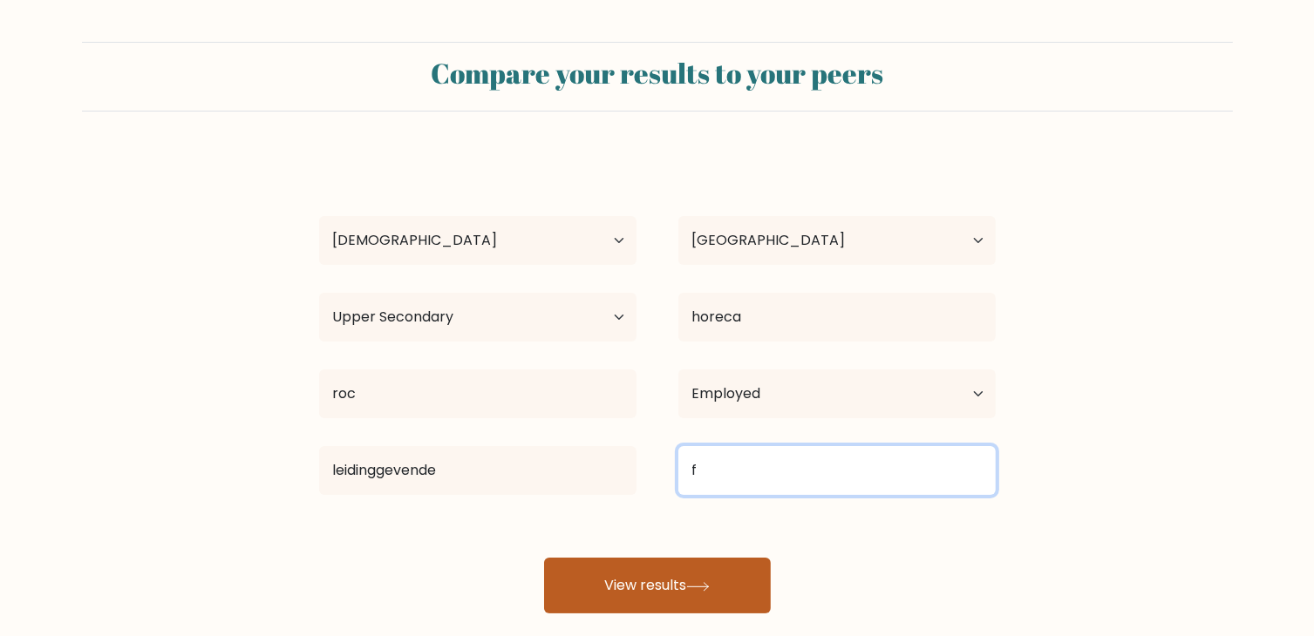
type input "f"
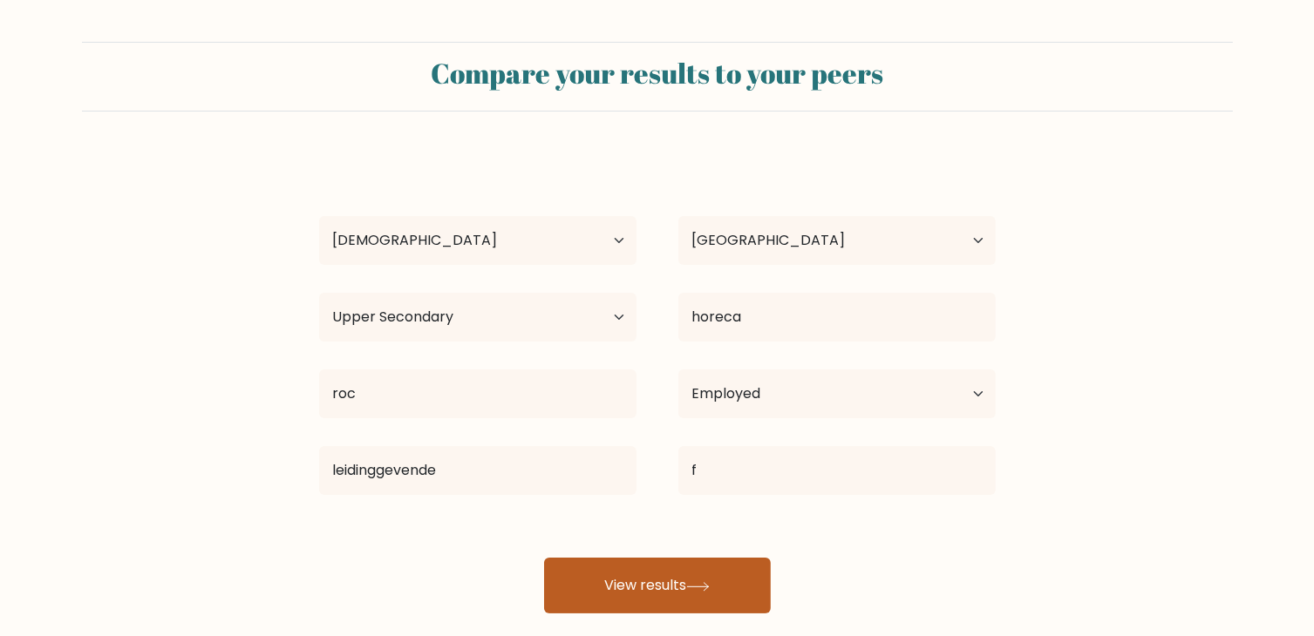
click at [704, 593] on button "View results" at bounding box center [657, 586] width 227 height 56
